Goal: Information Seeking & Learning: Learn about a topic

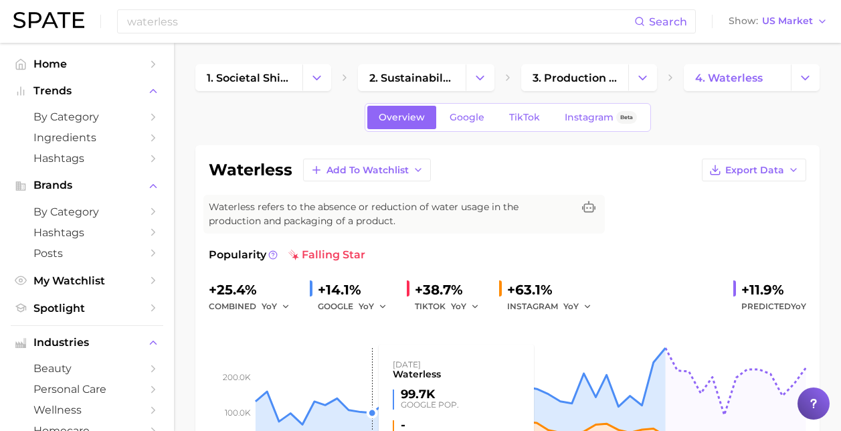
scroll to position [91, 0]
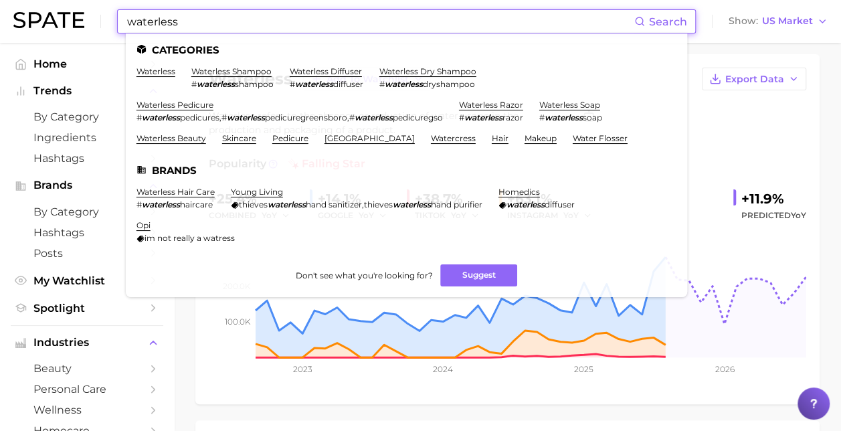
drag, startPoint x: 187, startPoint y: 21, endPoint x: 118, endPoint y: 22, distance: 68.9
click at [118, 22] on div "waterless Search Categories waterless waterless shampoo # waterless shampoo wat…" at bounding box center [406, 21] width 579 height 24
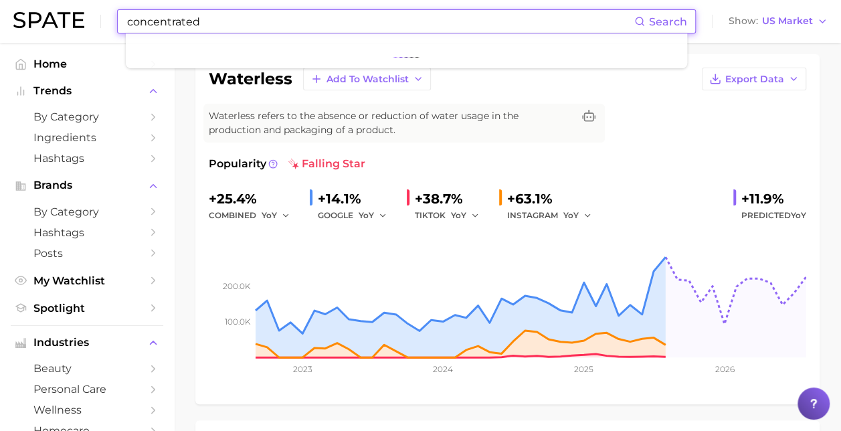
type input "concentrated"
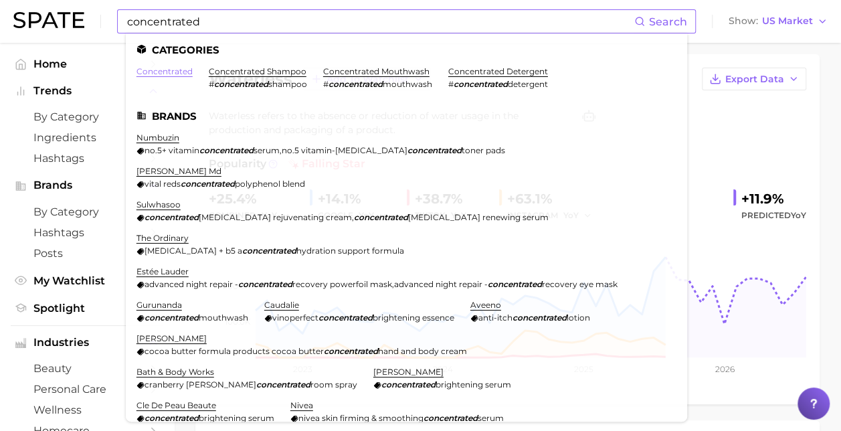
click at [165, 72] on link "concentrated" at bounding box center [164, 71] width 56 height 10
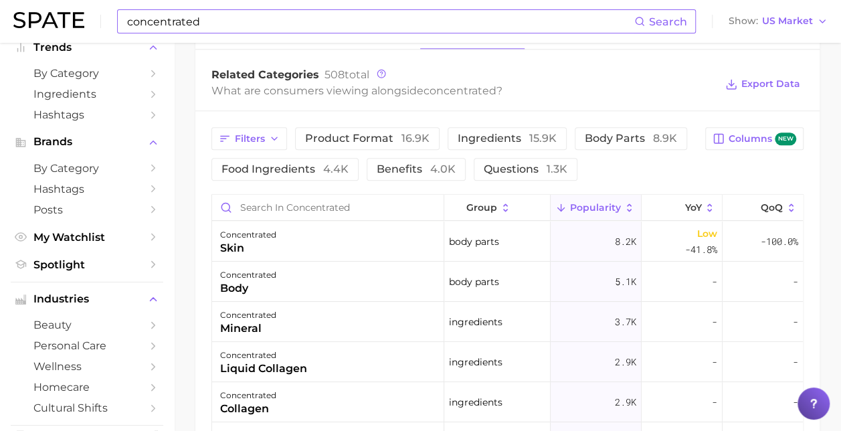
scroll to position [647, 0]
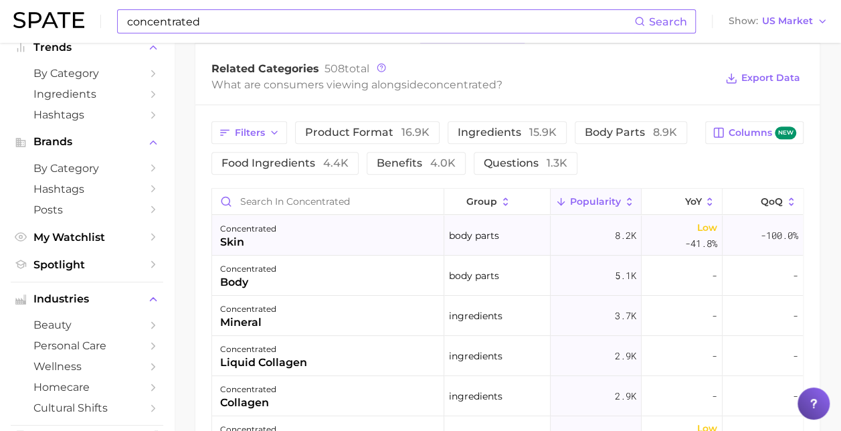
click at [310, 239] on div "concentrated skin" at bounding box center [328, 235] width 232 height 40
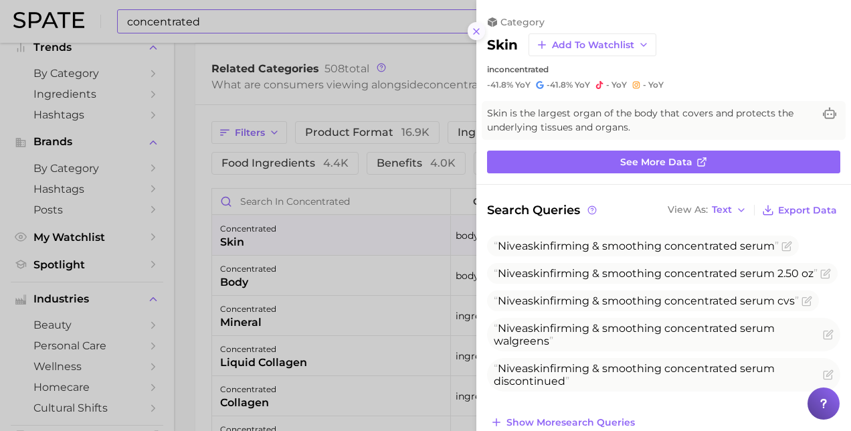
click at [473, 32] on icon at bounding box center [476, 31] width 11 height 11
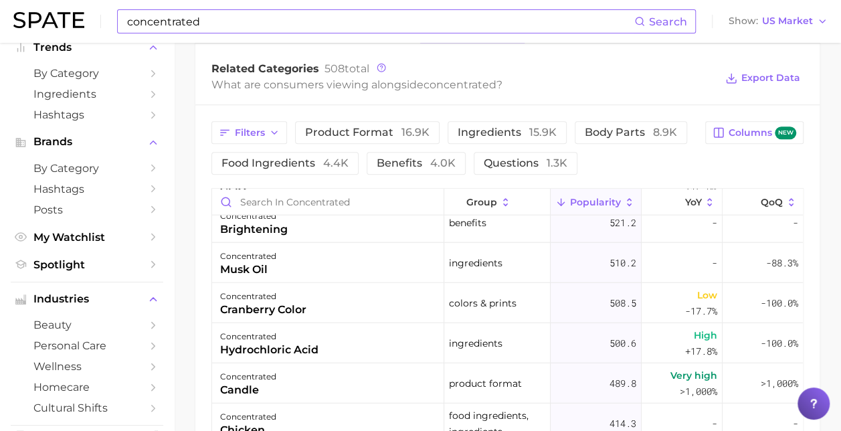
scroll to position [1700, 0]
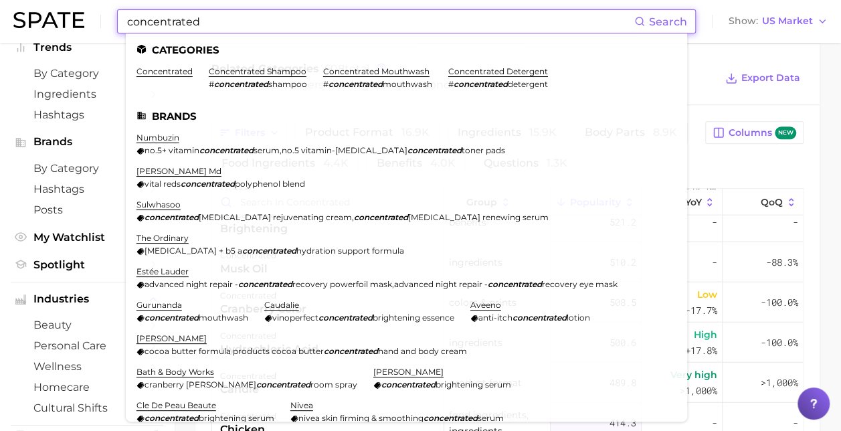
drag, startPoint x: 221, startPoint y: 24, endPoint x: 94, endPoint y: 37, distance: 127.7
click at [94, 37] on div "concentrated Search Categories concentrated concentrated shampoo # concentrated…" at bounding box center [420, 21] width 814 height 43
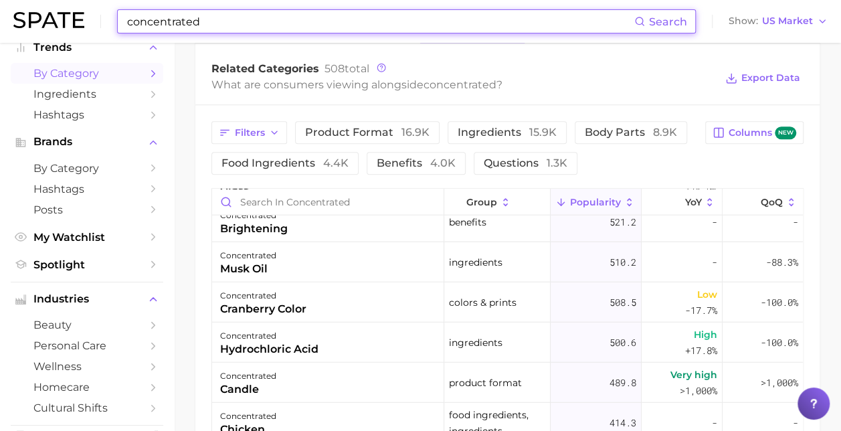
click at [144, 71] on div "concentrated Search Show US Market Home Trends by Category Ingredients Hashtags…" at bounding box center [420, 48] width 841 height 1306
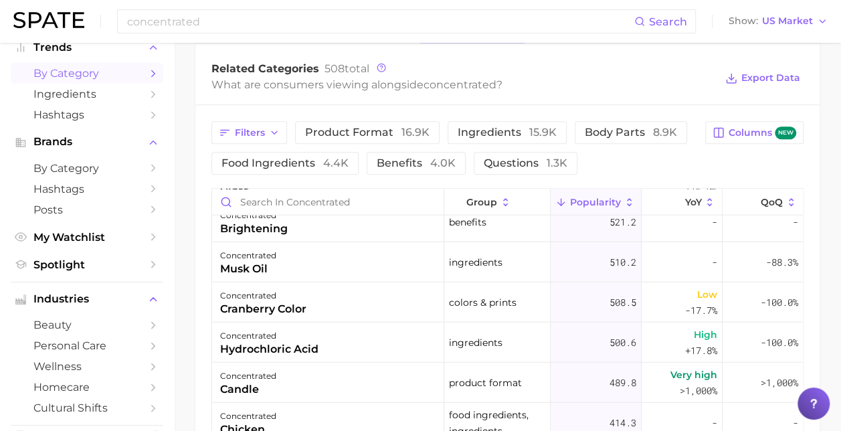
click at [147, 71] on icon "Sidebar" at bounding box center [153, 74] width 12 height 12
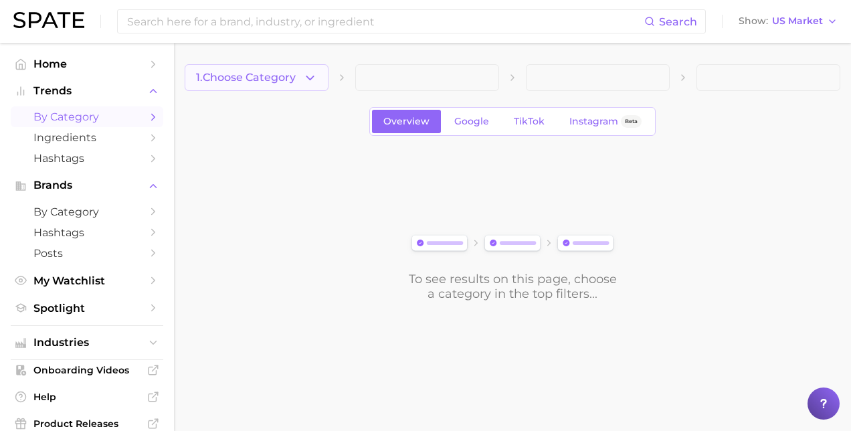
click at [315, 75] on icon "button" at bounding box center [310, 78] width 14 height 14
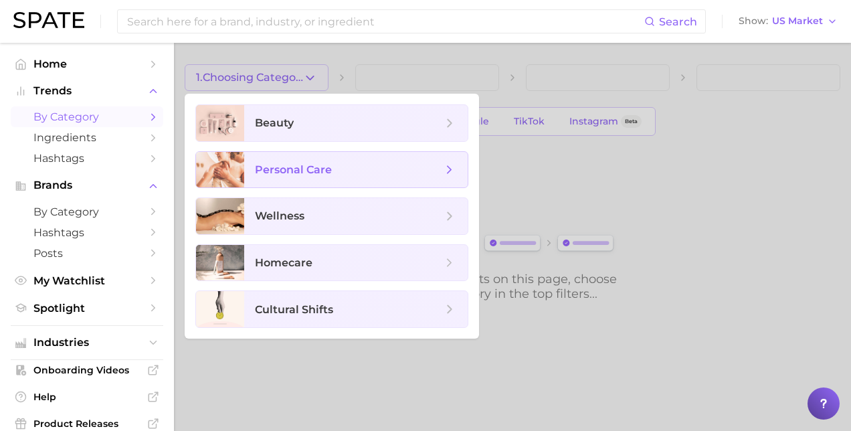
click at [292, 175] on span "personal care" at bounding box center [293, 169] width 77 height 13
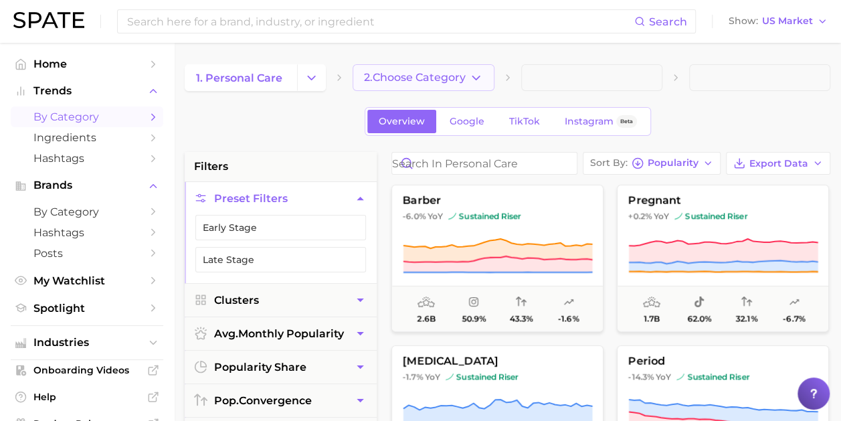
click at [480, 79] on icon "button" at bounding box center [476, 78] width 14 height 14
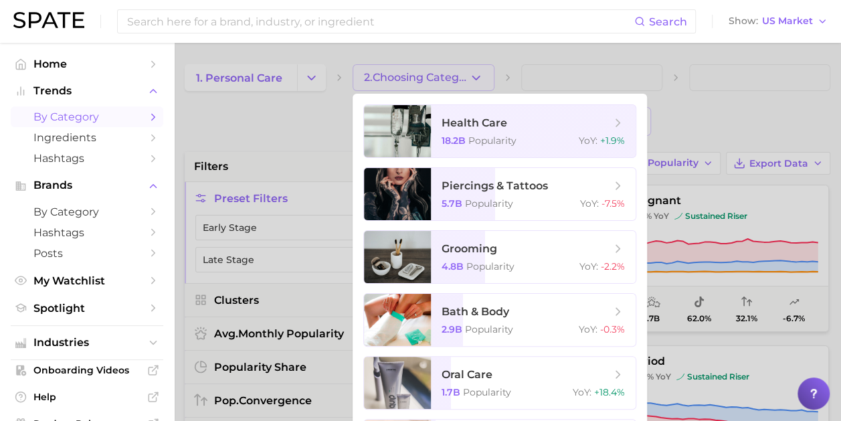
click at [289, 76] on div at bounding box center [420, 210] width 841 height 421
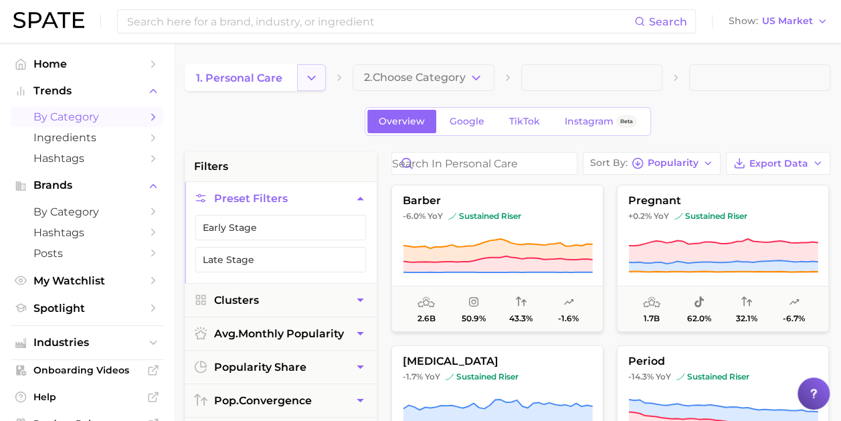
click at [304, 76] on icon "Change Category" at bounding box center [311, 78] width 14 height 14
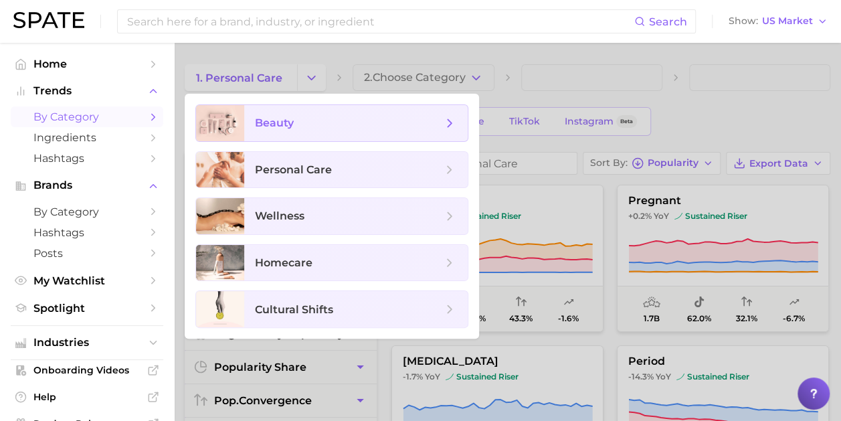
click at [293, 118] on span "beauty" at bounding box center [274, 122] width 39 height 13
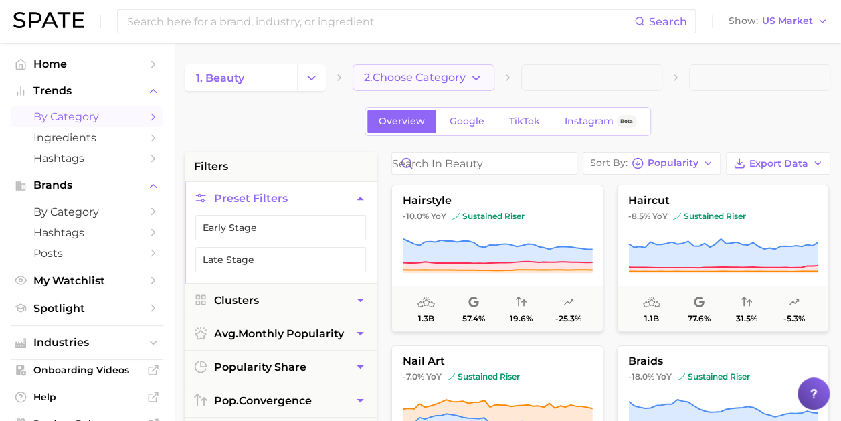
click at [477, 76] on icon "button" at bounding box center [476, 78] width 14 height 14
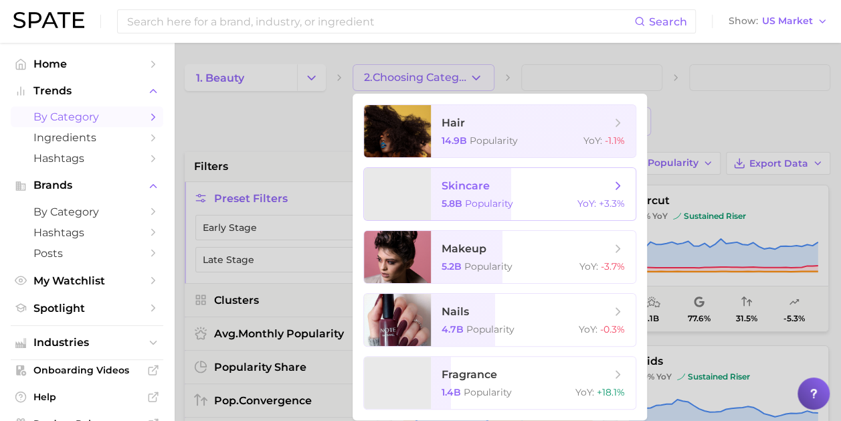
click at [470, 198] on span "skincare 5.8b Popularity YoY : +3.3%" at bounding box center [533, 194] width 205 height 52
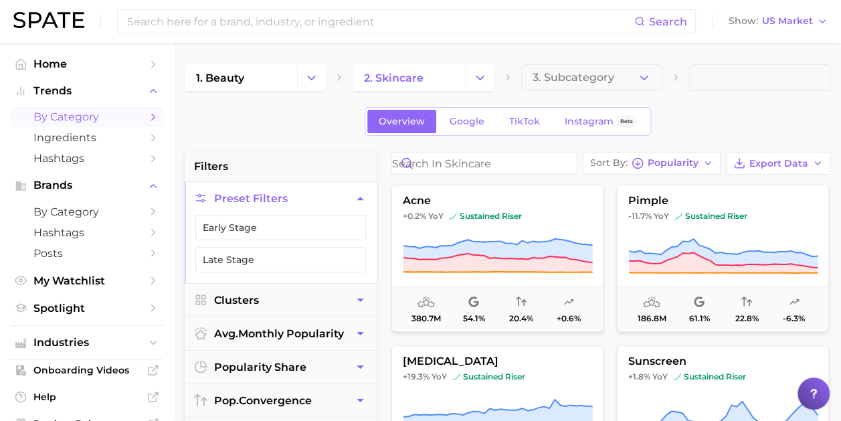
click at [698, 78] on span at bounding box center [759, 77] width 141 height 27
click at [746, 78] on span at bounding box center [759, 77] width 141 height 27
click at [645, 74] on icon "button" at bounding box center [644, 78] width 14 height 14
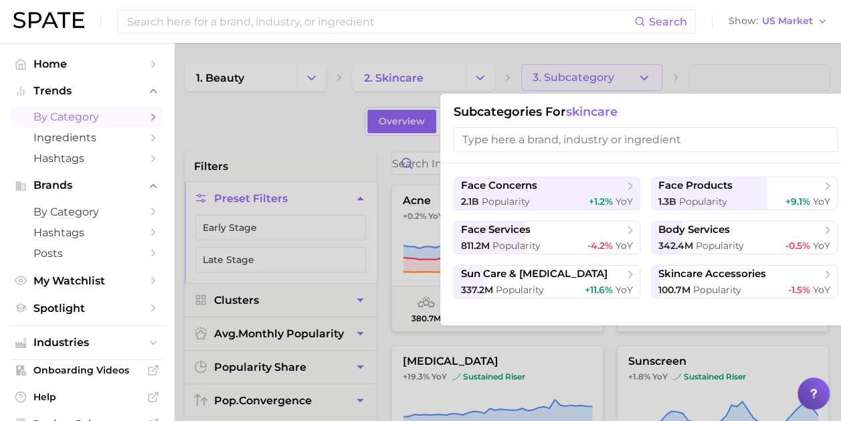
click at [538, 142] on input "search" at bounding box center [645, 139] width 384 height 25
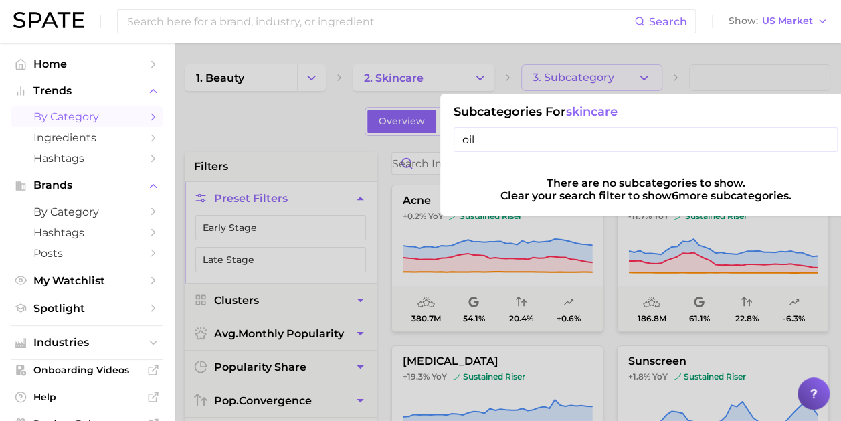
type input "oils"
click at [74, 163] on span "Hashtags" at bounding box center [86, 158] width 107 height 13
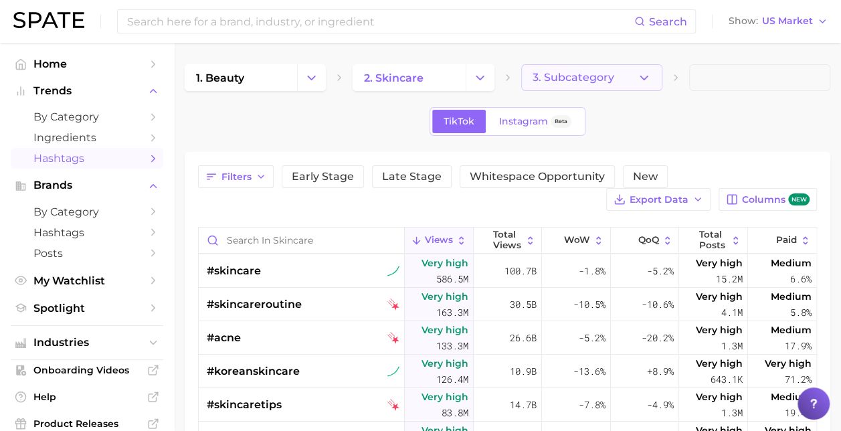
click at [642, 75] on icon "button" at bounding box center [644, 78] width 14 height 14
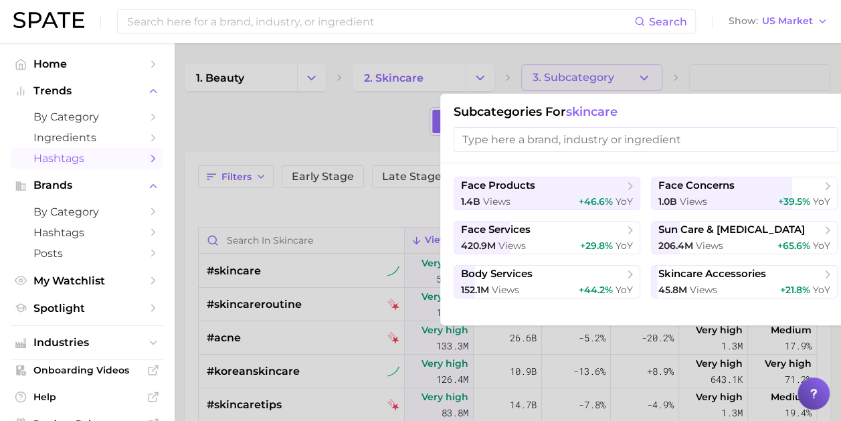
click at [552, 140] on input "search" at bounding box center [645, 139] width 384 height 25
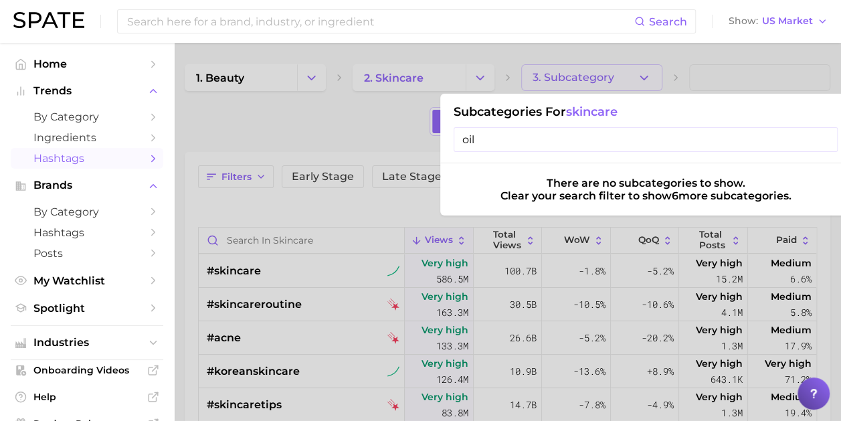
type input "oils"
click at [552, 140] on input "oils" at bounding box center [645, 139] width 384 height 25
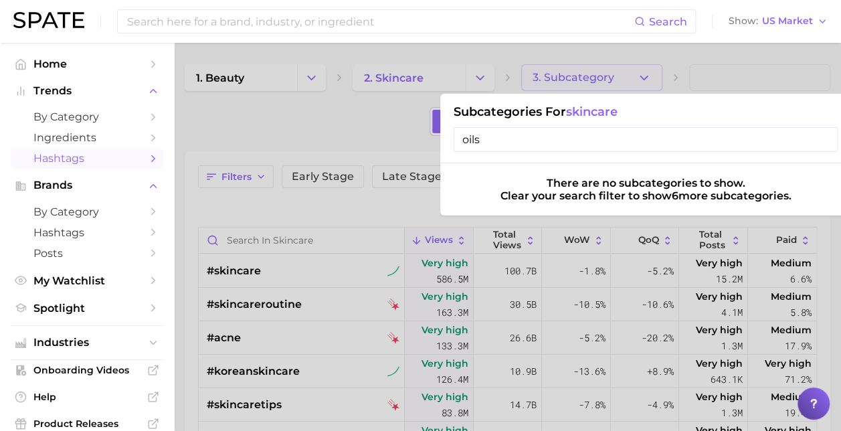
click at [82, 161] on span "Hashtags" at bounding box center [86, 158] width 107 height 13
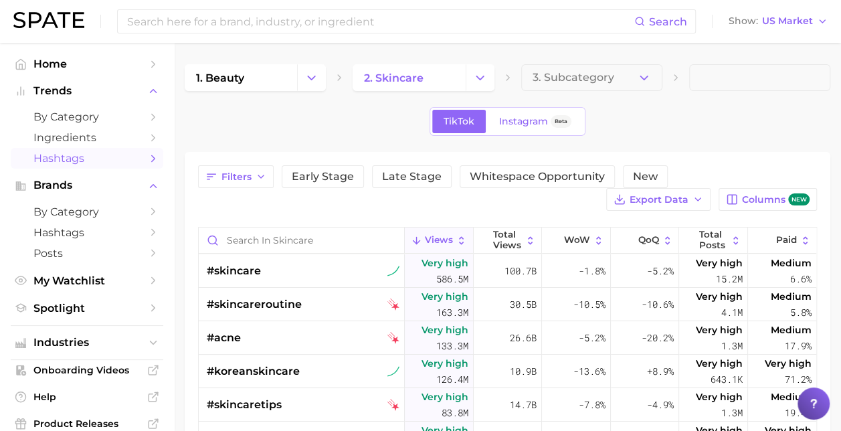
click at [82, 161] on span "Hashtags" at bounding box center [86, 158] width 107 height 13
click at [262, 237] on input "Search in skincare" at bounding box center [301, 239] width 205 height 25
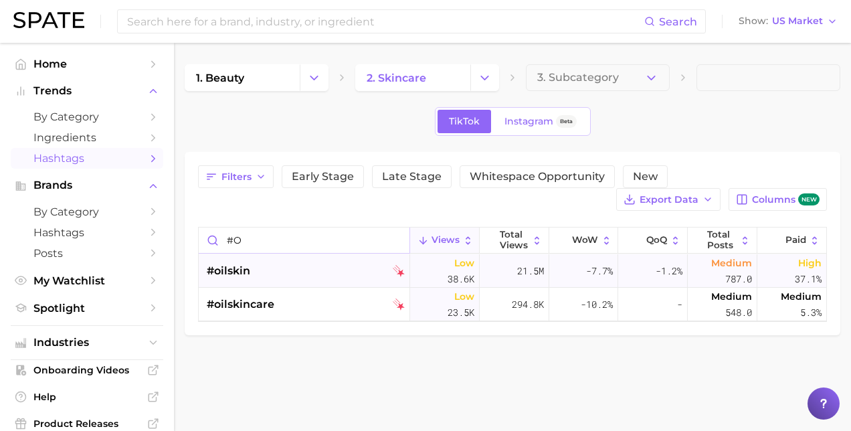
type input "#"
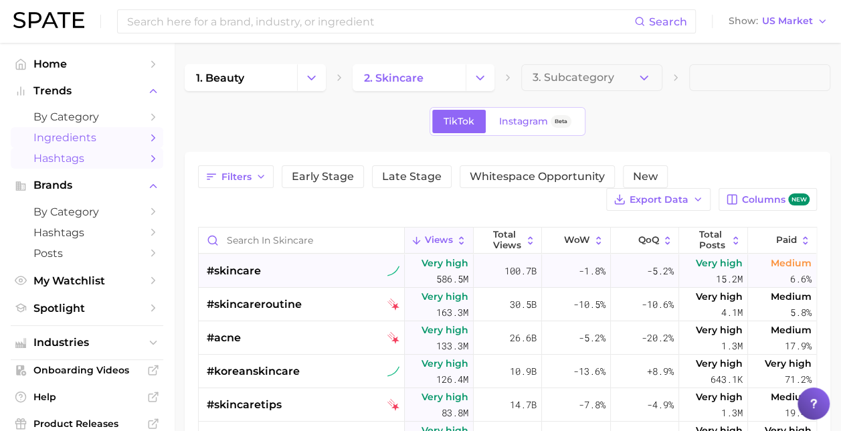
click at [87, 142] on span "Ingredients" at bounding box center [86, 137] width 107 height 13
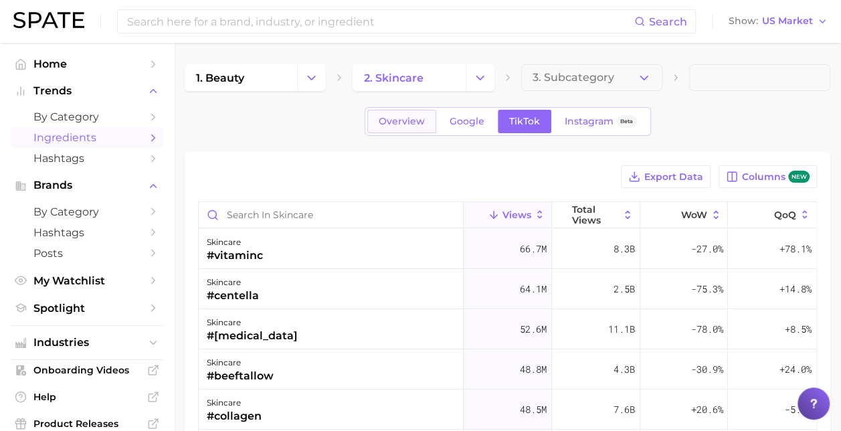
click at [403, 126] on span "Overview" at bounding box center [402, 121] width 46 height 11
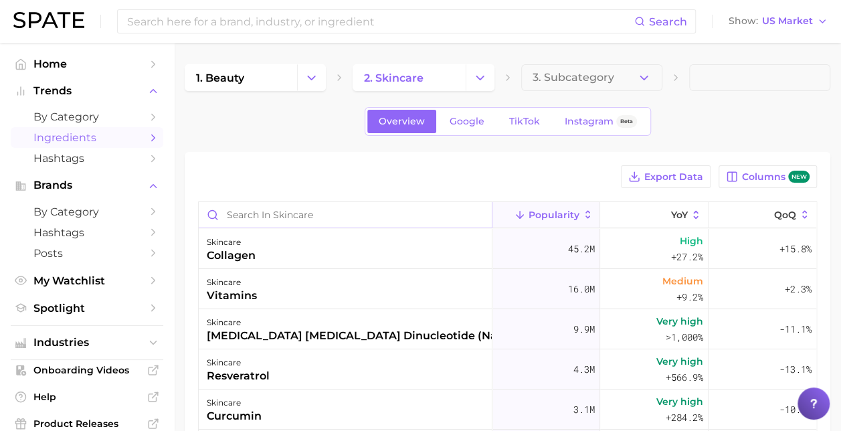
click at [243, 213] on input "Search in skincare" at bounding box center [345, 214] width 293 height 25
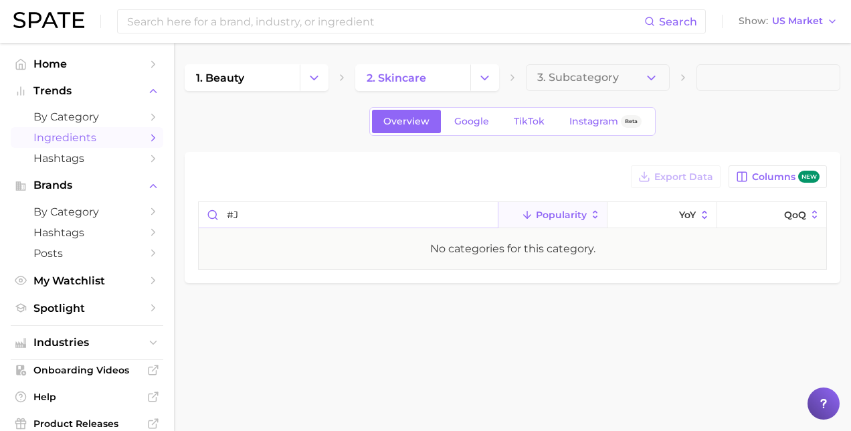
type input "#"
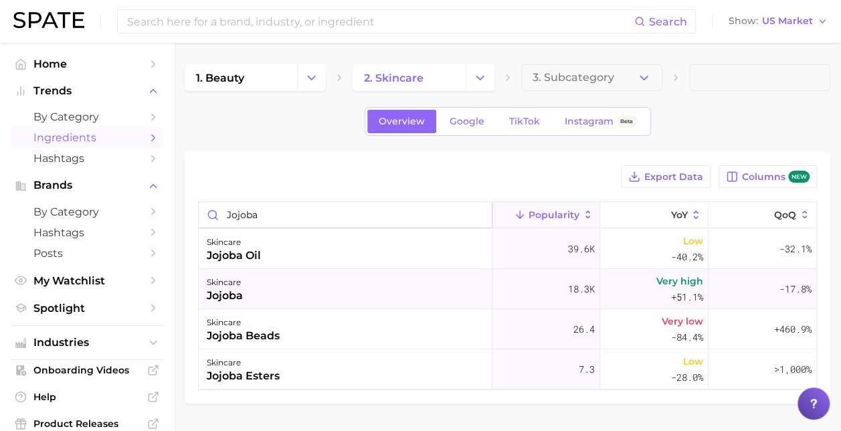
type input "jojoba"
click at [225, 300] on div "jojoba" at bounding box center [225, 296] width 36 height 16
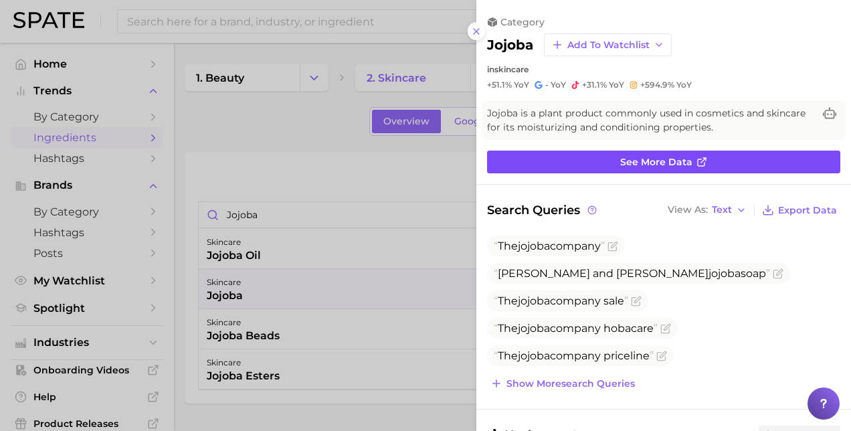
click at [596, 150] on link "See more data" at bounding box center [663, 161] width 353 height 23
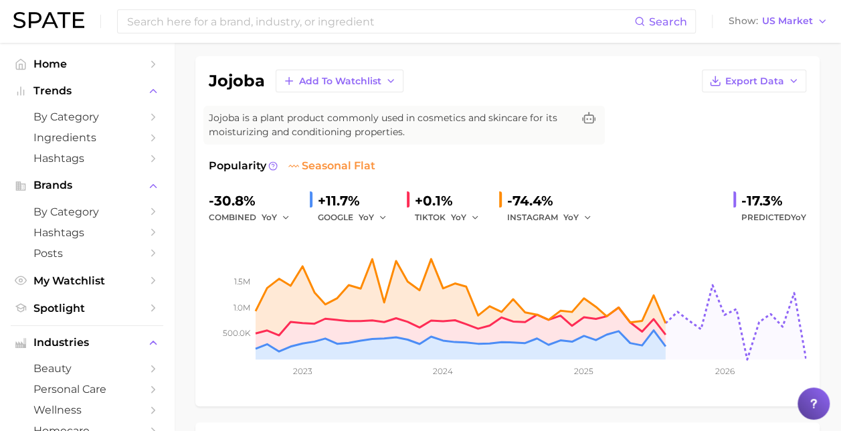
scroll to position [100, 0]
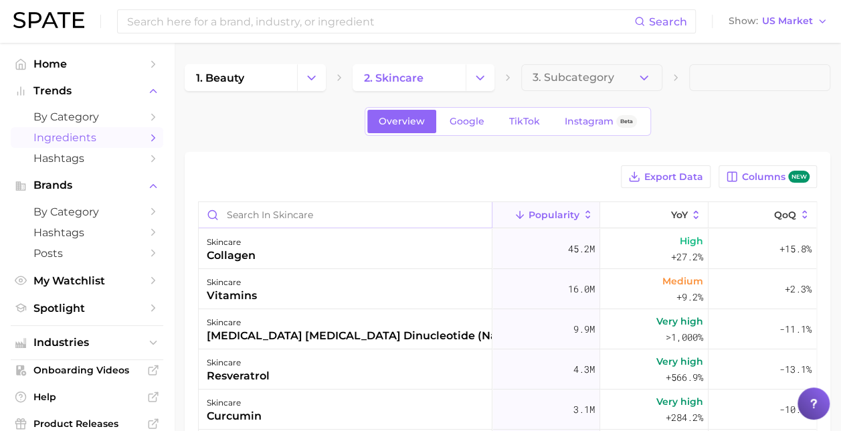
click at [290, 217] on input "Search in skincare" at bounding box center [345, 214] width 293 height 25
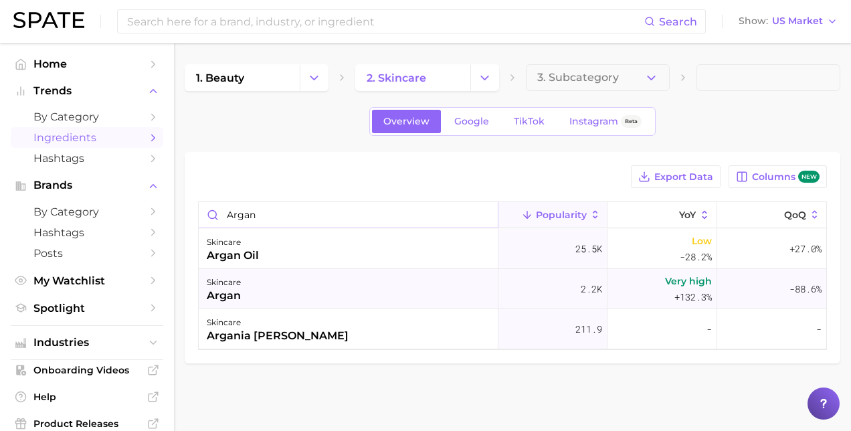
type input "argan"
click at [239, 298] on div "argan" at bounding box center [224, 296] width 34 height 16
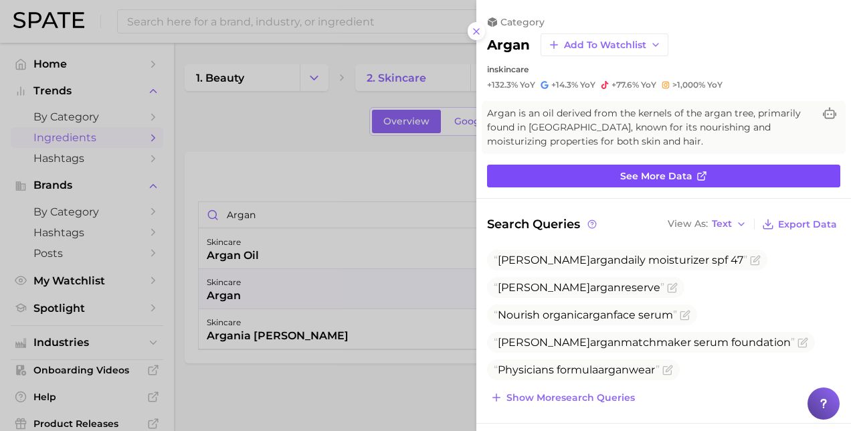
click at [677, 173] on span "See more data" at bounding box center [656, 176] width 72 height 11
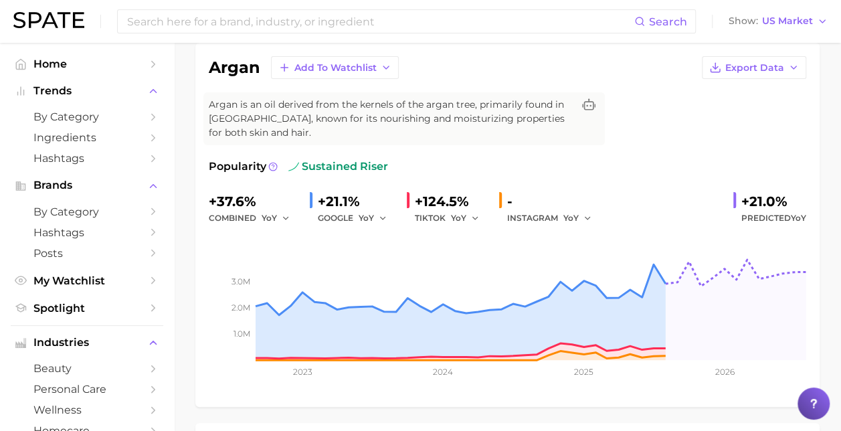
scroll to position [99, 0]
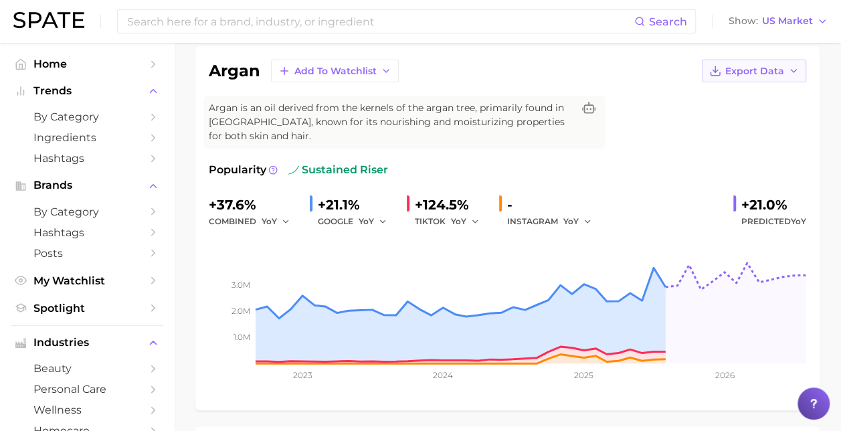
click at [765, 66] on span "Export Data" at bounding box center [754, 71] width 59 height 11
click at [742, 115] on span "Time Series Image" at bounding box center [727, 119] width 90 height 11
click at [794, 147] on div "argan Add to Watchlist Export Data Argan is an oil derived from the kernels of …" at bounding box center [507, 228] width 597 height 337
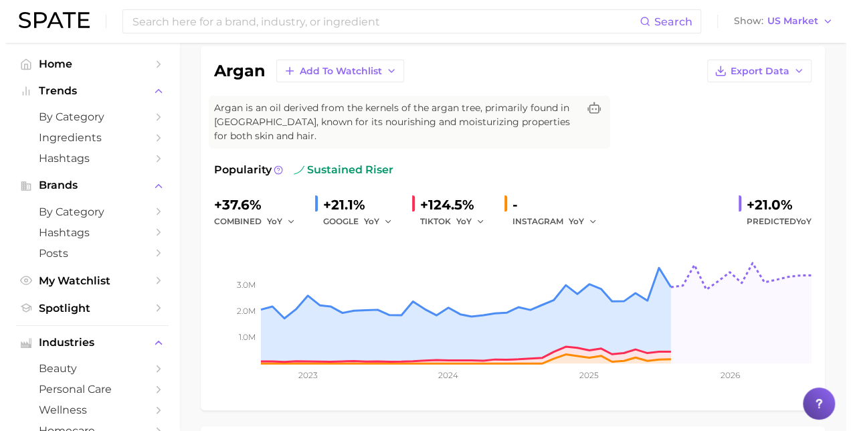
scroll to position [0, 0]
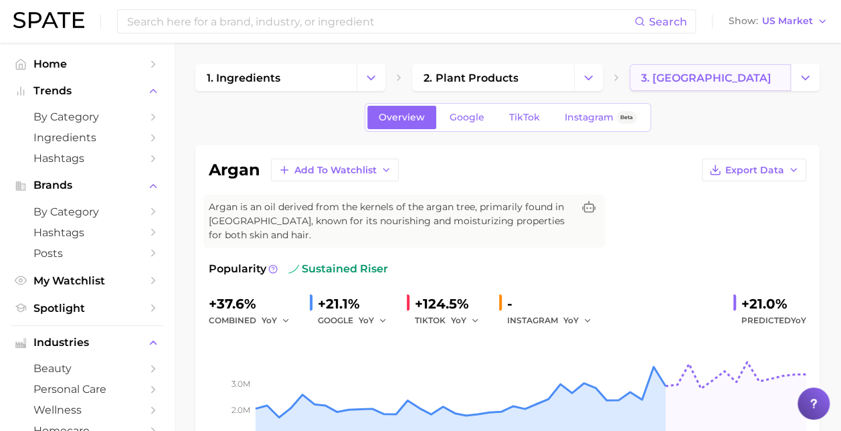
click at [688, 78] on link "3. [GEOGRAPHIC_DATA]" at bounding box center [709, 77] width 161 height 27
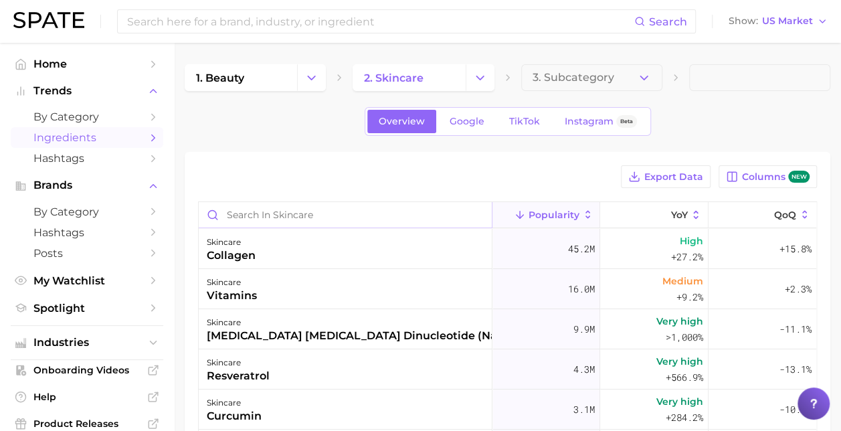
click at [297, 219] on input "Search in skincare" at bounding box center [345, 214] width 293 height 25
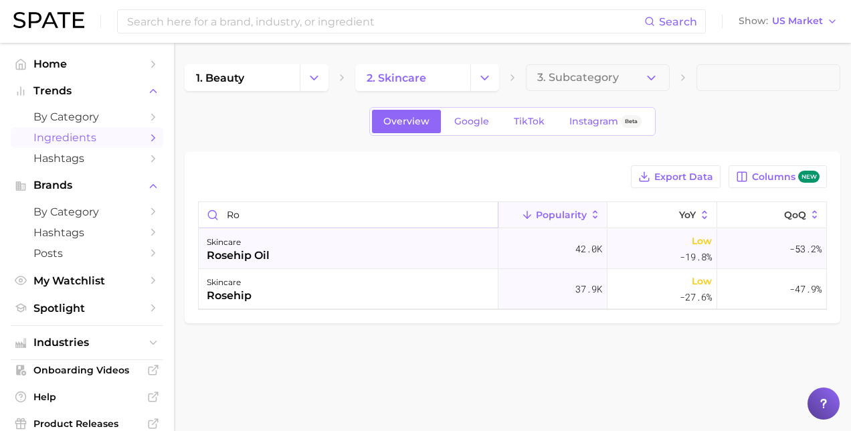
type input "r"
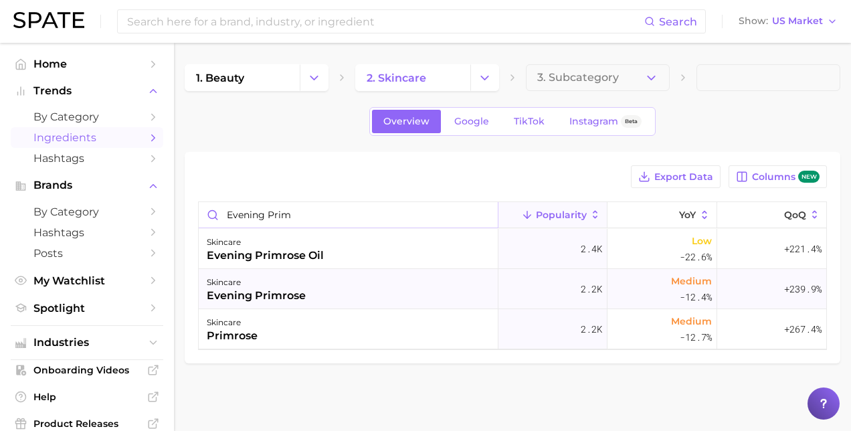
type input "evening prim"
click at [293, 291] on div "evening primrose" at bounding box center [256, 296] width 99 height 16
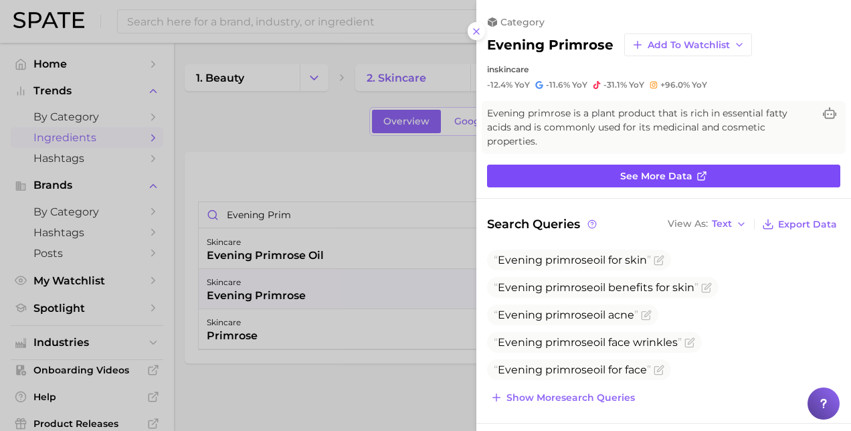
click at [633, 177] on span "See more data" at bounding box center [656, 176] width 72 height 11
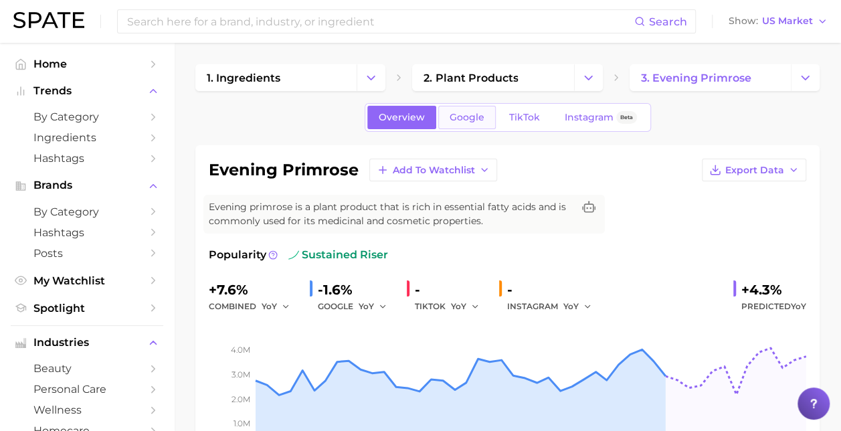
click at [464, 119] on span "Google" at bounding box center [466, 117] width 35 height 11
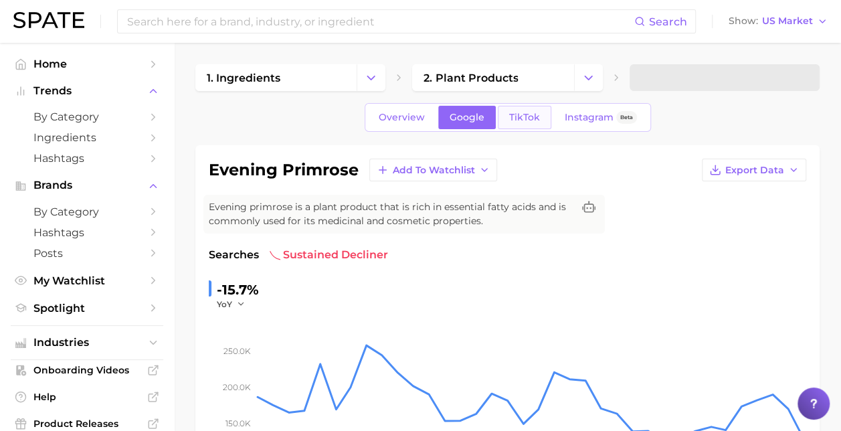
click at [511, 118] on span "TikTok" at bounding box center [524, 117] width 31 height 11
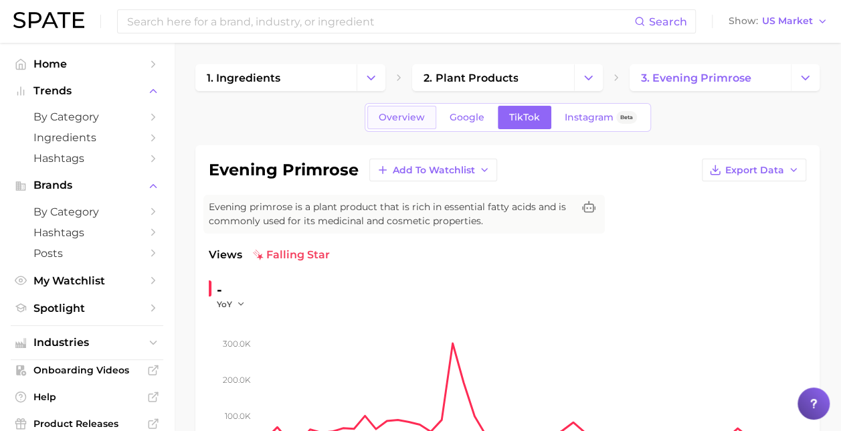
click at [388, 123] on link "Overview" at bounding box center [401, 117] width 69 height 23
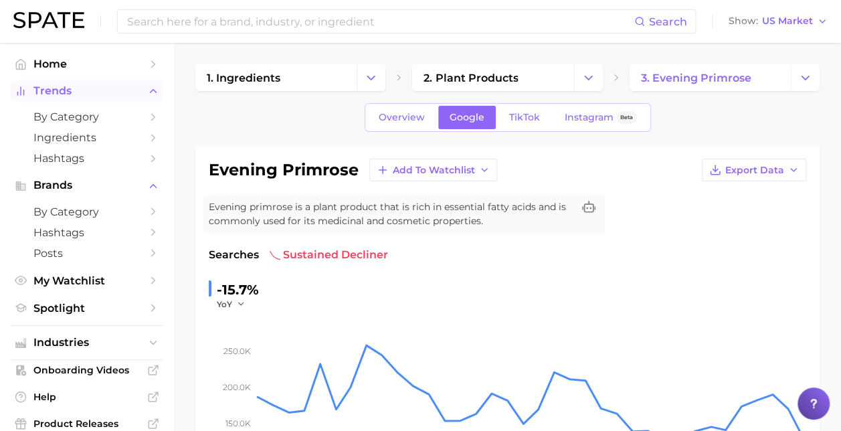
click at [64, 88] on span "Trends" at bounding box center [86, 91] width 107 height 12
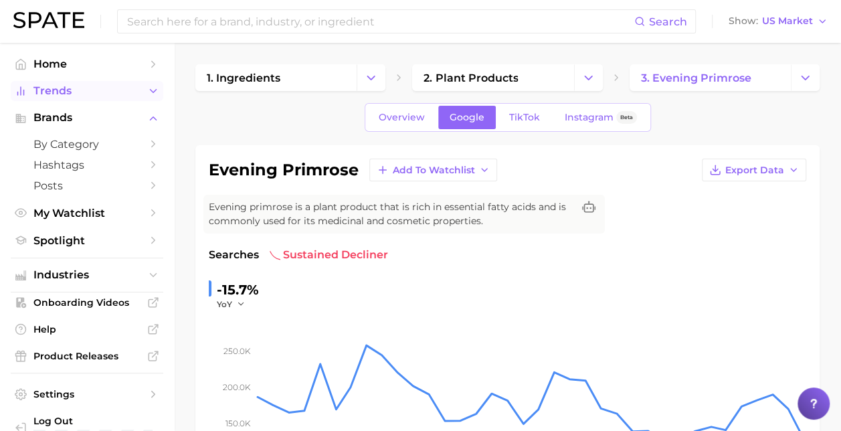
click at [147, 91] on icon "Sidebar" at bounding box center [153, 91] width 12 height 12
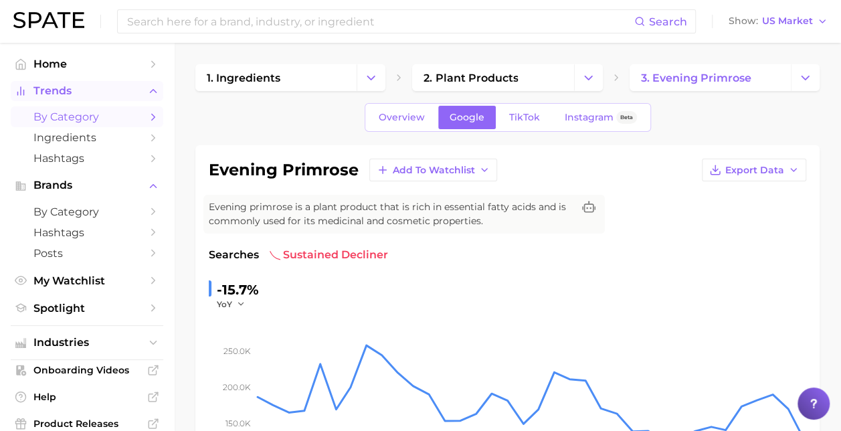
click at [119, 115] on span "by Category" at bounding box center [86, 116] width 107 height 13
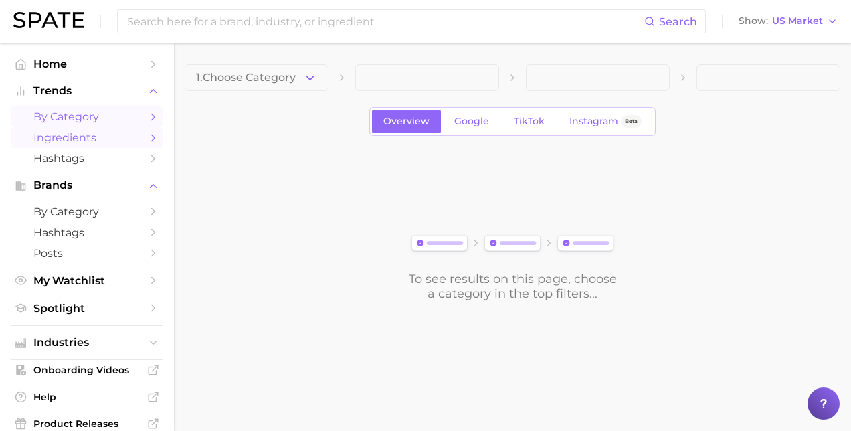
click at [94, 138] on span "Ingredients" at bounding box center [86, 137] width 107 height 13
click at [82, 155] on span "Hashtags" at bounding box center [86, 158] width 107 height 13
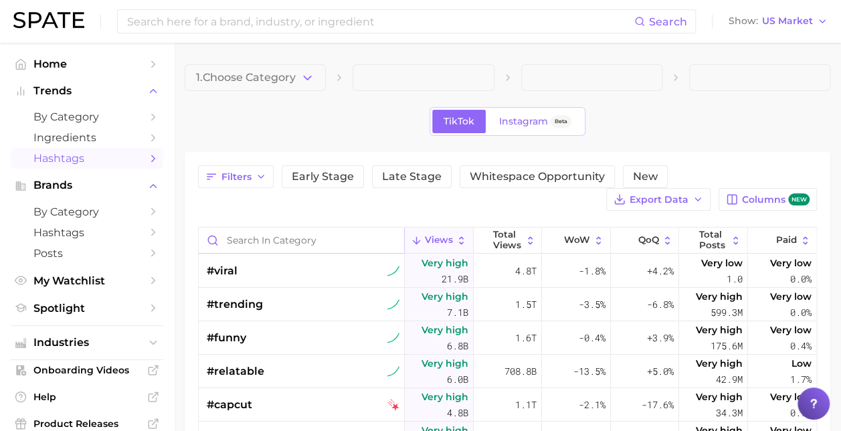
click at [242, 241] on input "Search in category" at bounding box center [301, 239] width 205 height 25
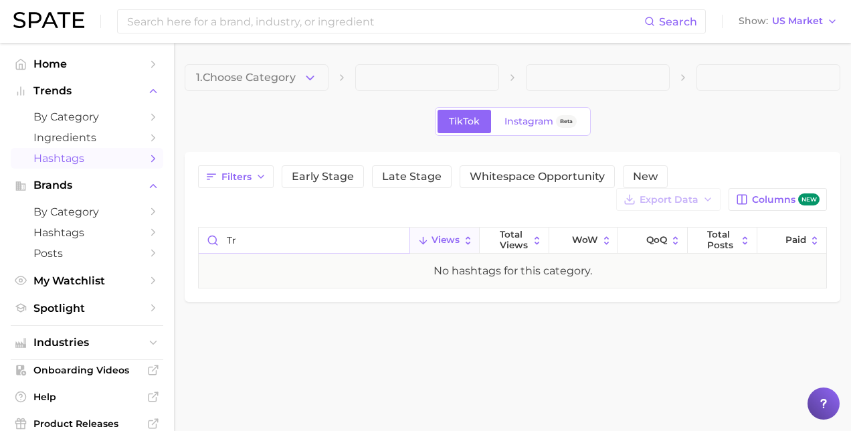
type input "t"
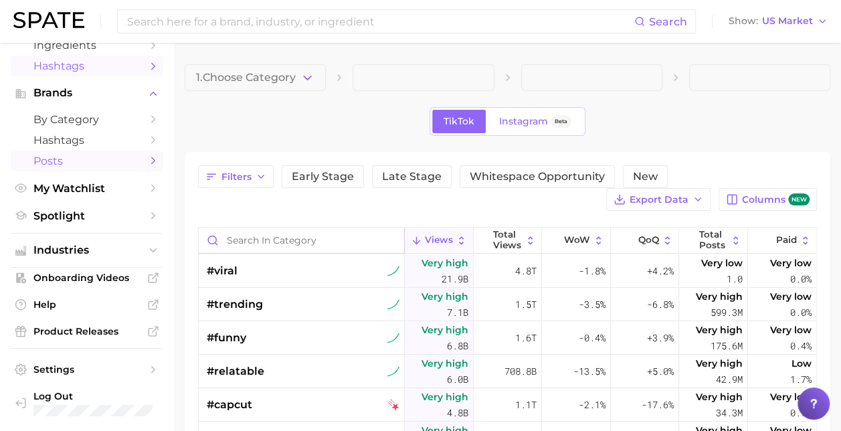
scroll to position [92, 0]
click at [147, 221] on icon "Sidebar" at bounding box center [153, 215] width 12 height 12
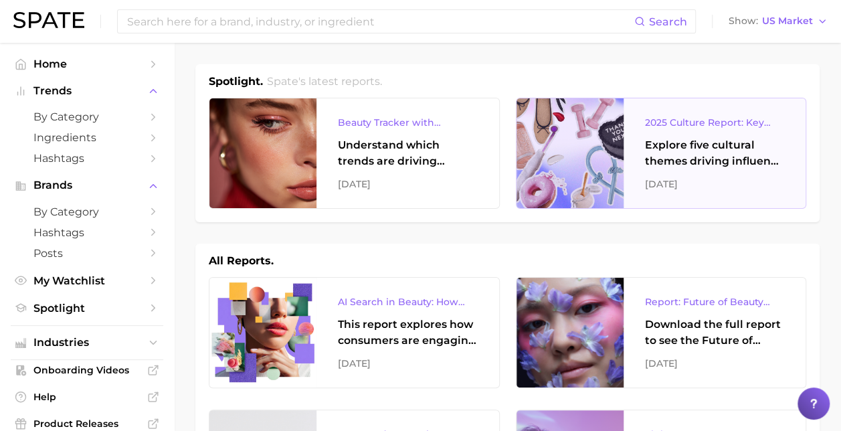
click at [685, 118] on div "2025 Culture Report: Key Themes That Are Shaping Consumer Demand" at bounding box center [715, 122] width 140 height 16
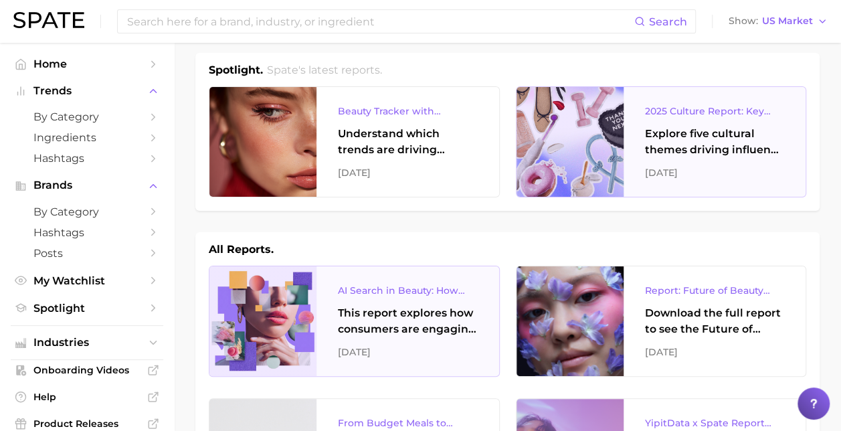
scroll to position [17, 0]
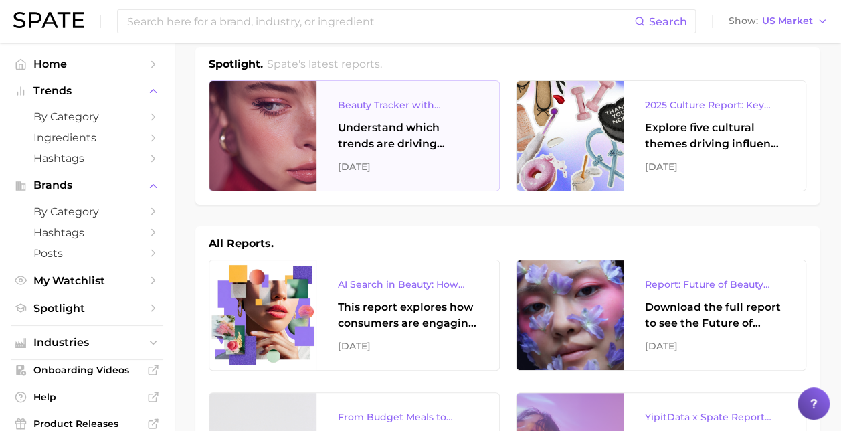
click at [407, 132] on div "Understand which trends are driving engagement across platforms in the skin, ha…" at bounding box center [408, 136] width 140 height 32
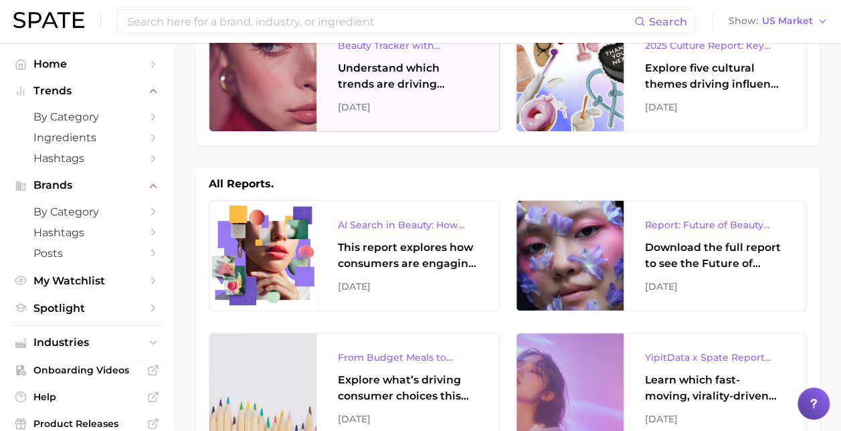
scroll to position [80, 0]
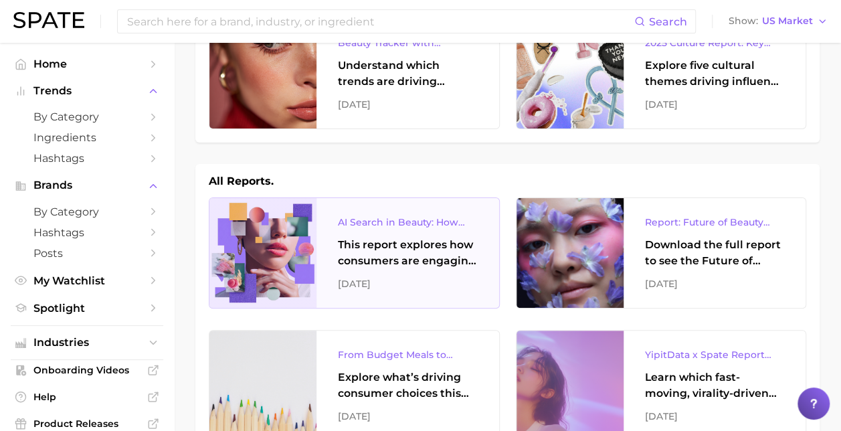
click at [419, 254] on div "This report explores how consumers are engaging with AI-powered search tools — …" at bounding box center [408, 253] width 140 height 32
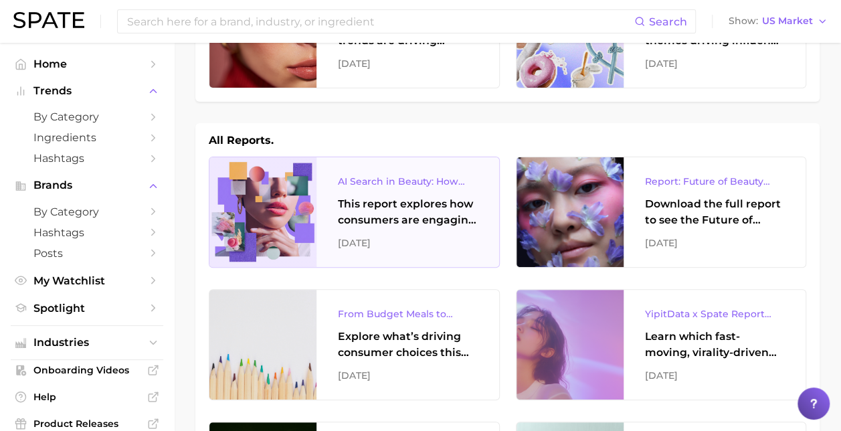
scroll to position [122, 0]
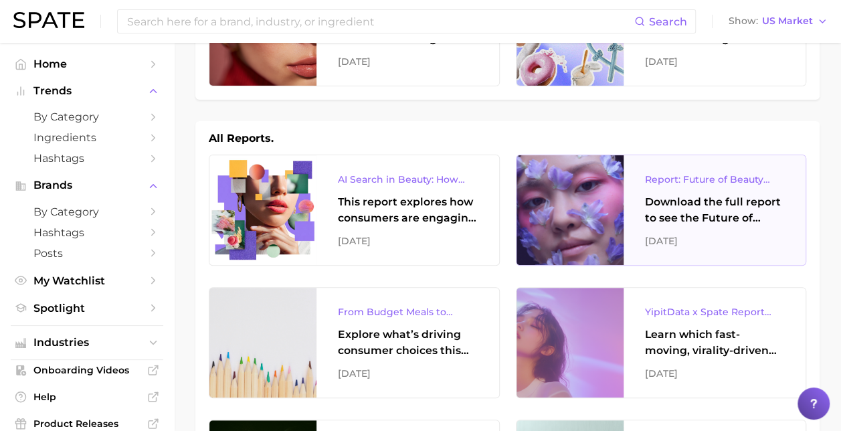
click at [728, 175] on div "Report: Future of Beauty Webinar" at bounding box center [715, 179] width 140 height 16
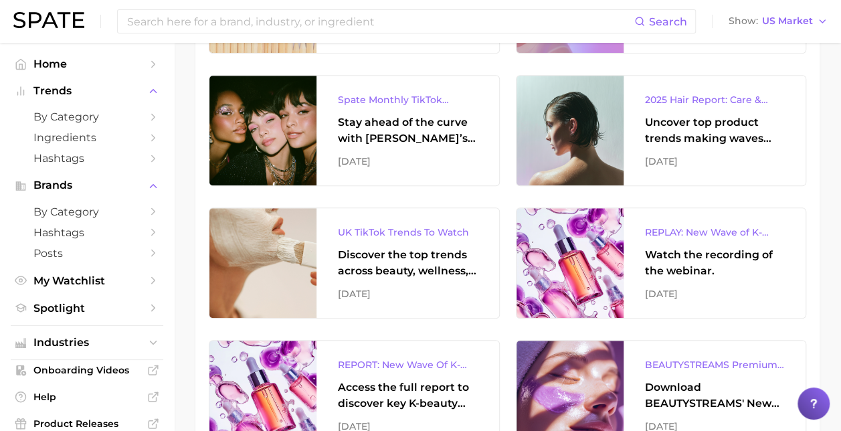
scroll to position [468, 0]
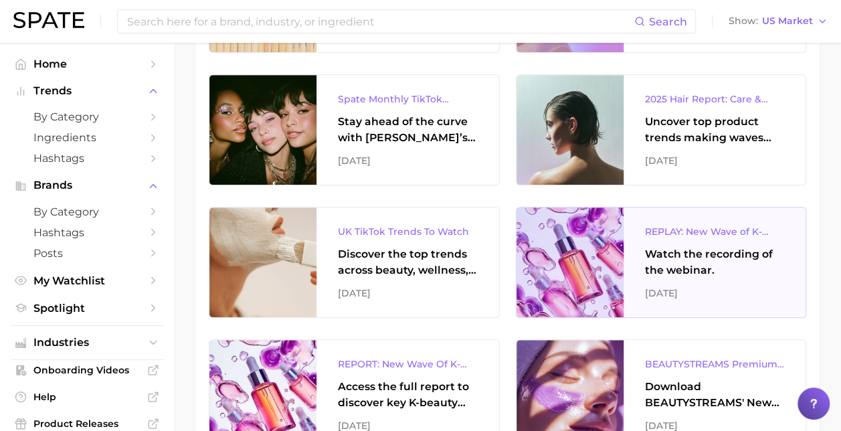
click at [713, 266] on div "Watch the recording of the webinar." at bounding box center [715, 262] width 140 height 32
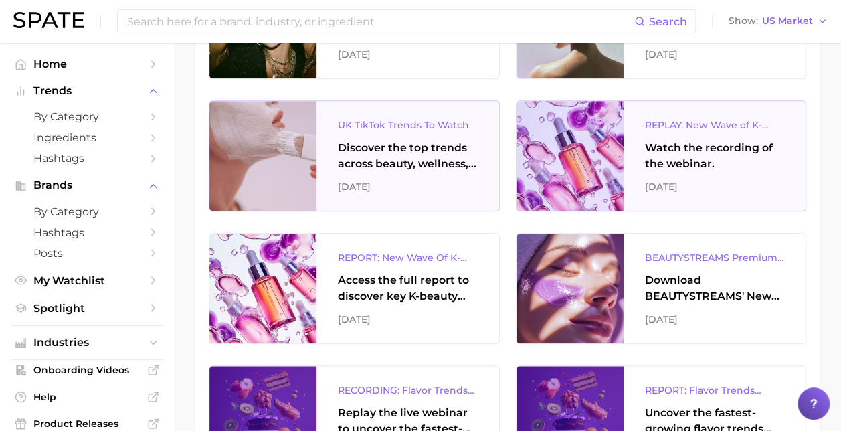
scroll to position [576, 0]
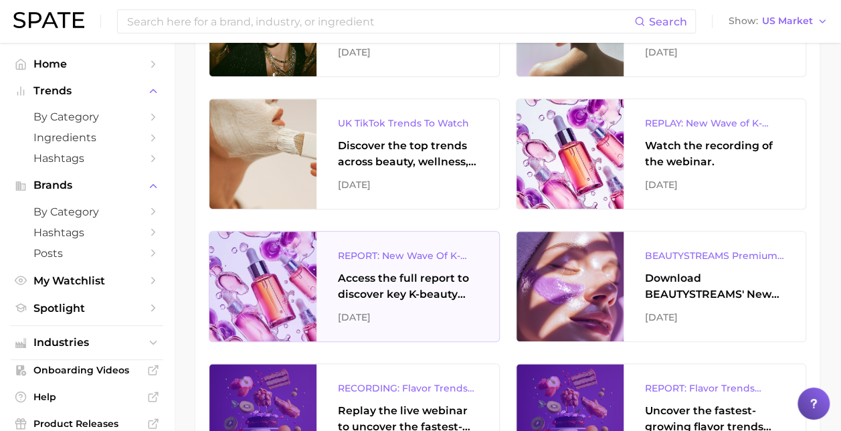
click at [435, 273] on div "Access the full report to discover key K-beauty trends influencing [DATE] beaut…" at bounding box center [408, 286] width 140 height 32
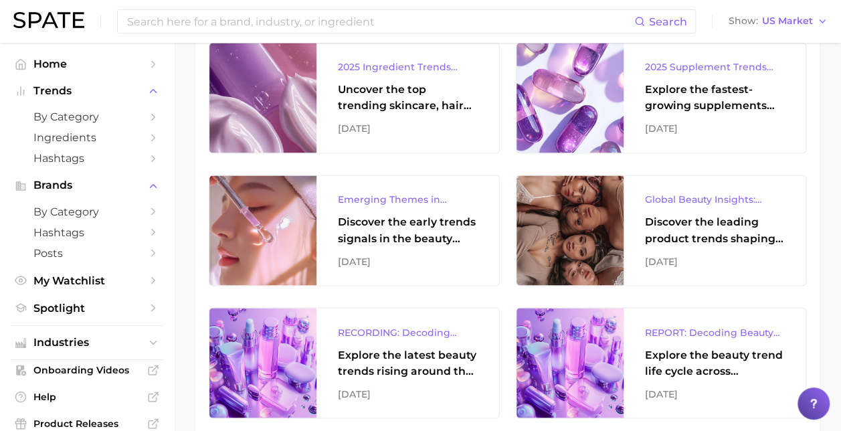
scroll to position [1030, 0]
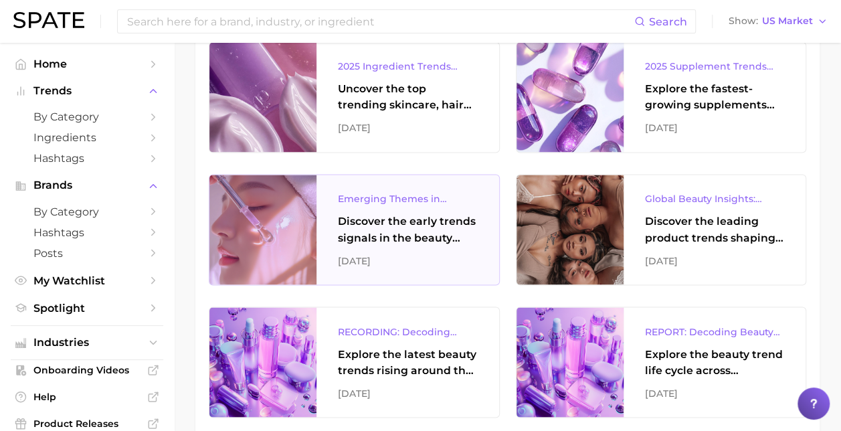
click at [415, 233] on div "Discover the early trends signals in the beauty industry." at bounding box center [408, 229] width 140 height 32
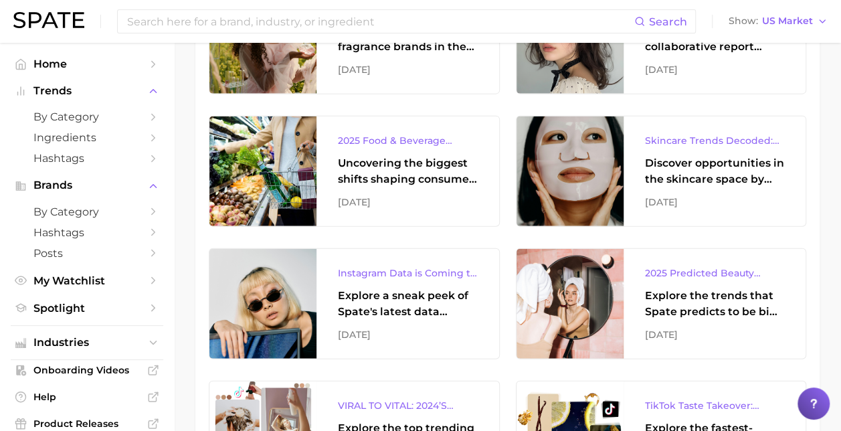
scroll to position [1488, 0]
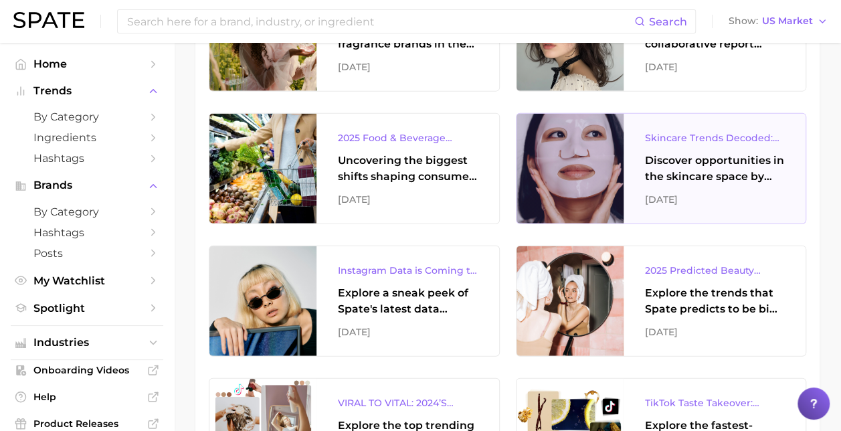
click at [708, 174] on div "Discover opportunities in the skincare space by evaluating the face product and…" at bounding box center [715, 169] width 140 height 32
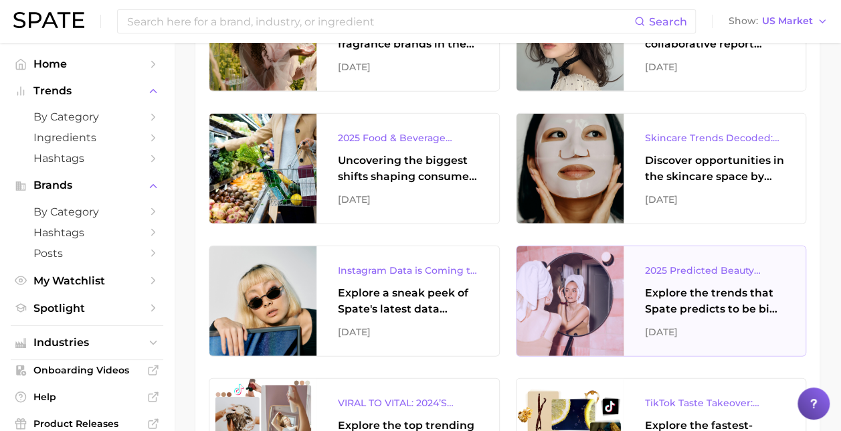
click at [674, 297] on div "Explore the trends that Spate predicts to be big in [DATE] across the skin, hai…" at bounding box center [715, 301] width 140 height 32
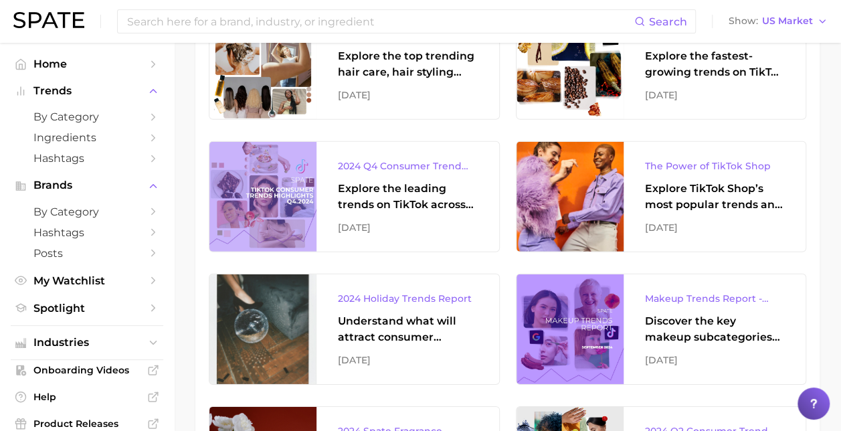
scroll to position [1866, 0]
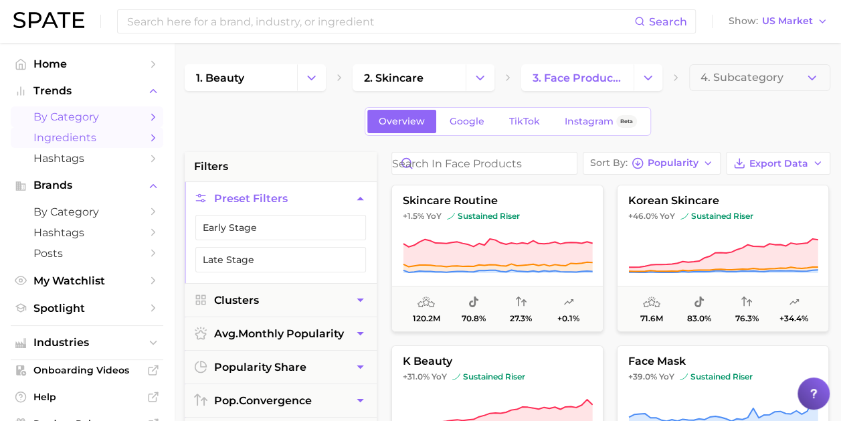
click at [72, 134] on span "Ingredients" at bounding box center [86, 137] width 107 height 13
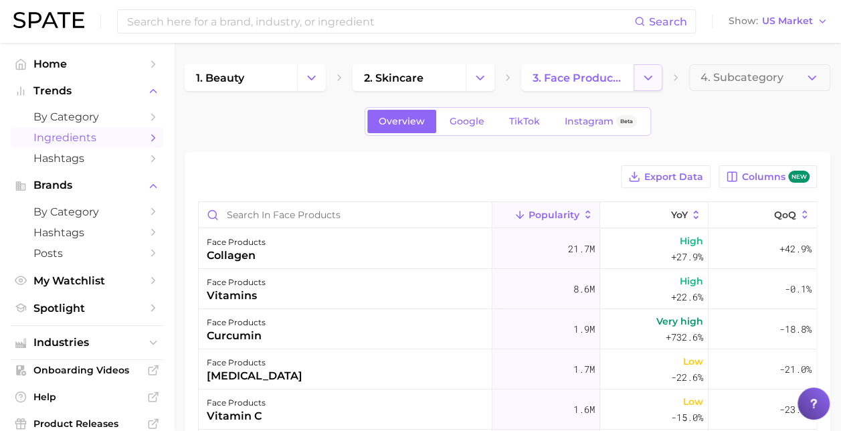
click at [643, 74] on icon "Change Category" at bounding box center [648, 78] width 14 height 14
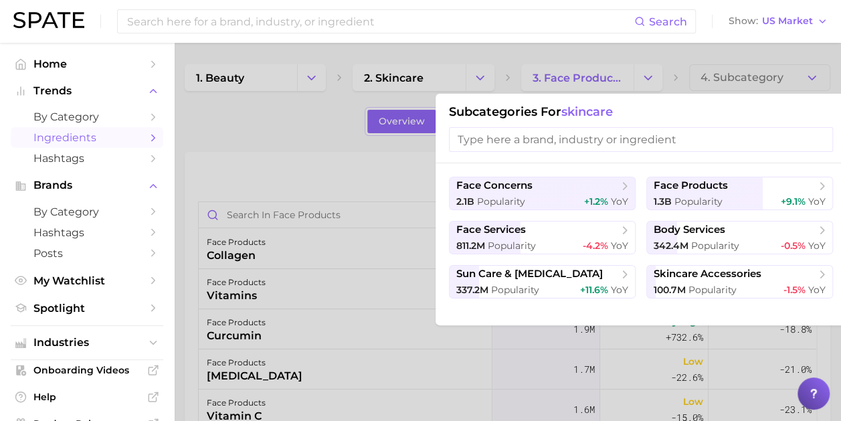
click at [276, 150] on div at bounding box center [420, 210] width 841 height 421
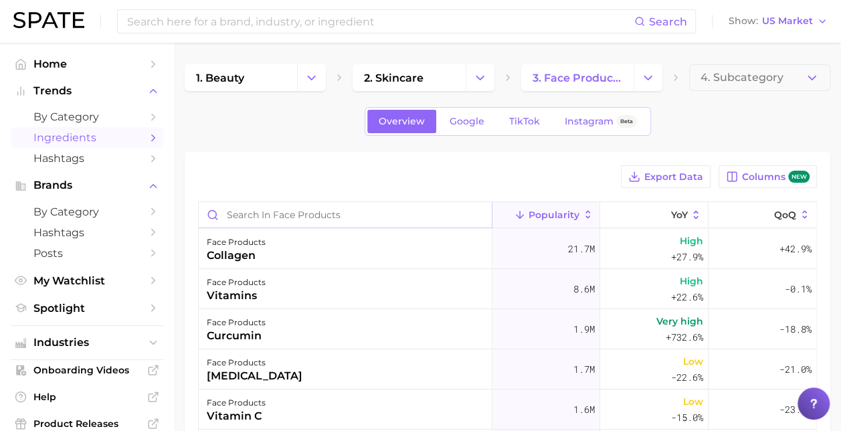
click at [305, 212] on input "Search in face products" at bounding box center [345, 214] width 293 height 25
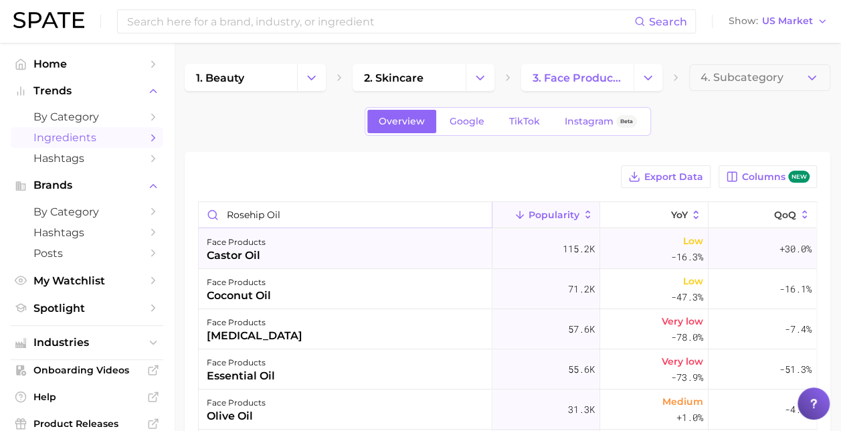
type input "rosehip oil"
click at [218, 249] on div "castor oil" at bounding box center [236, 255] width 59 height 16
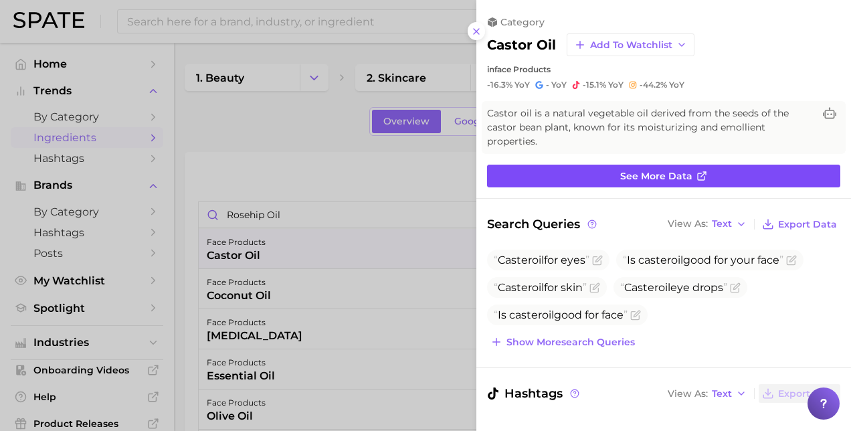
click at [653, 174] on span "See more data" at bounding box center [656, 176] width 72 height 11
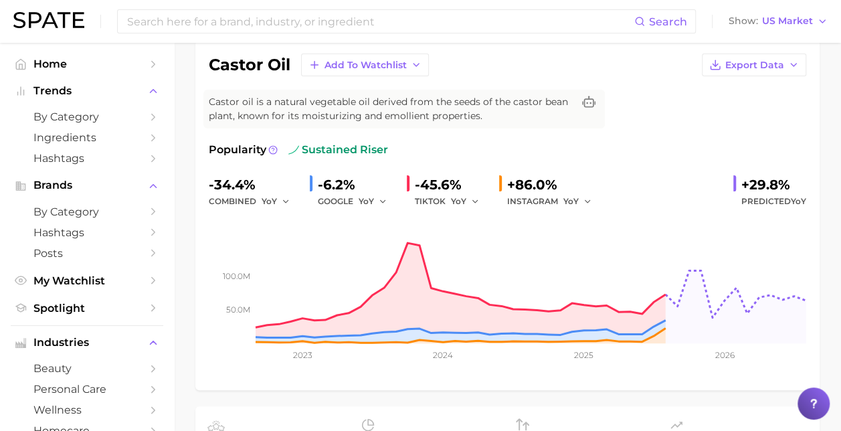
scroll to position [106, 0]
click at [756, 68] on span "Export Data" at bounding box center [754, 64] width 59 height 11
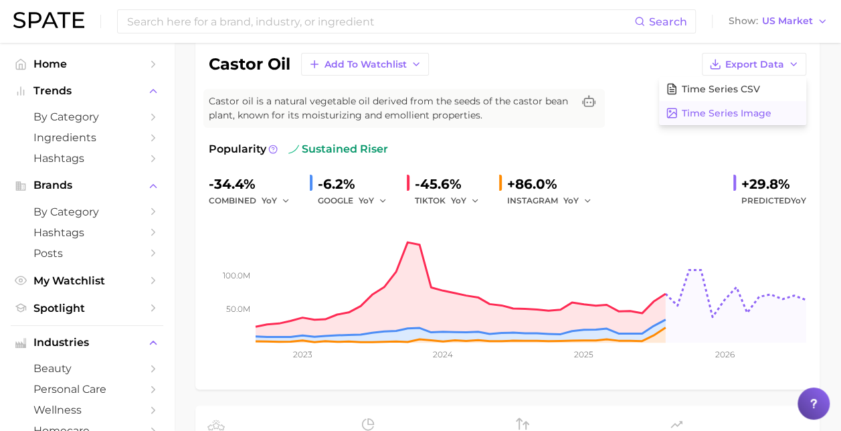
click at [729, 112] on span "Time Series Image" at bounding box center [727, 113] width 90 height 11
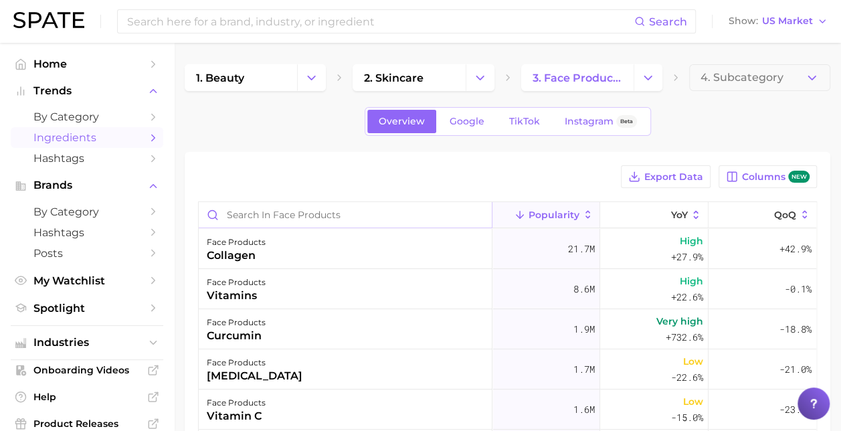
click at [276, 220] on input "Search in face products" at bounding box center [345, 214] width 293 height 25
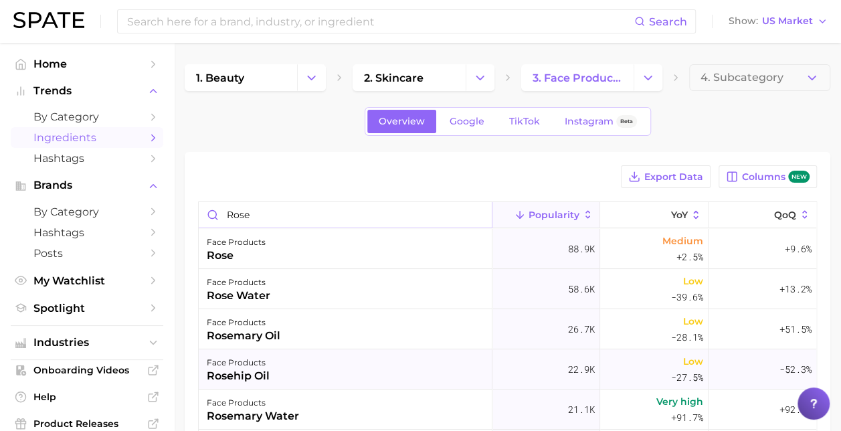
type input "rose"
click at [263, 369] on div "rosehip oil" at bounding box center [238, 376] width 63 height 16
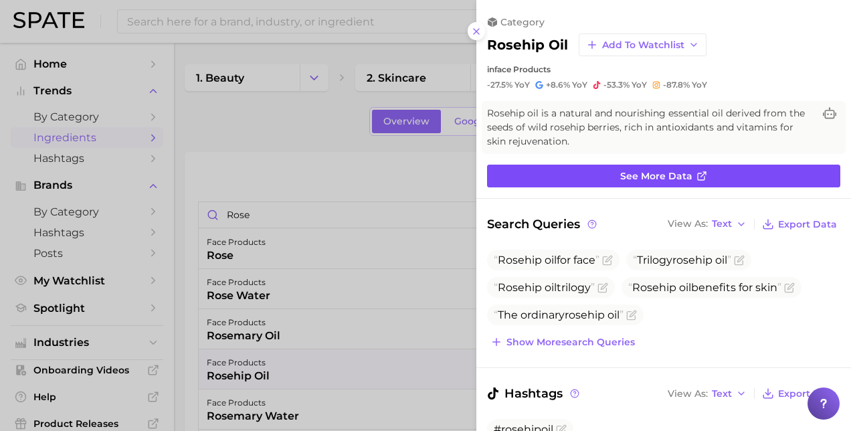
click at [629, 175] on span "See more data" at bounding box center [656, 176] width 72 height 11
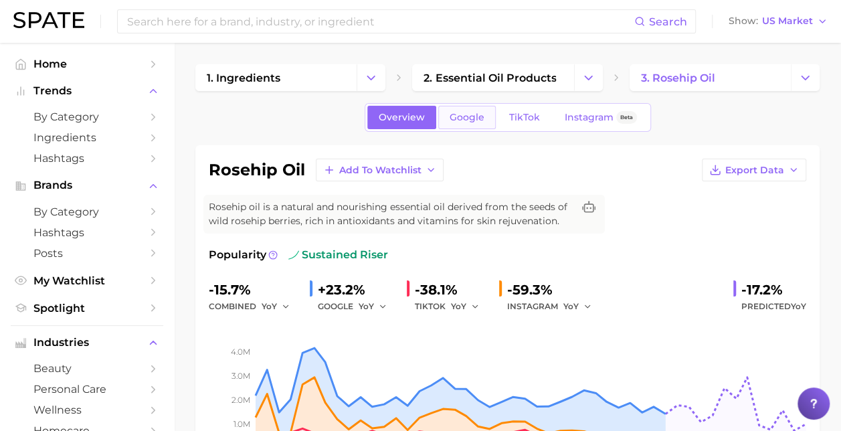
click at [465, 118] on span "Google" at bounding box center [466, 117] width 35 height 11
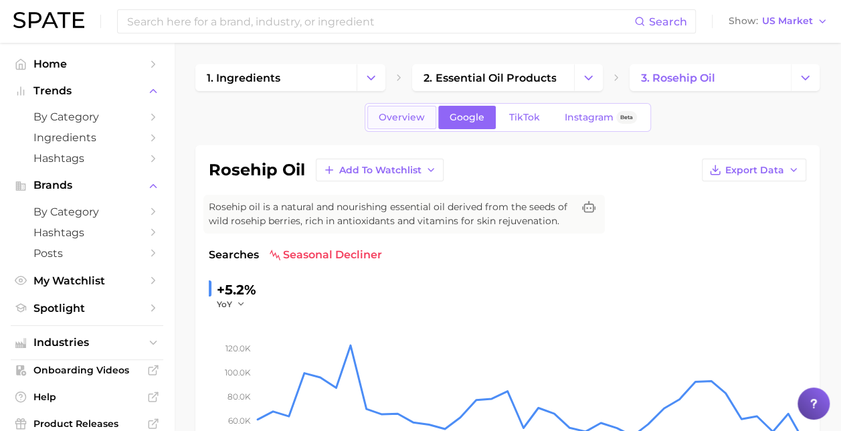
click at [389, 118] on span "Overview" at bounding box center [402, 117] width 46 height 11
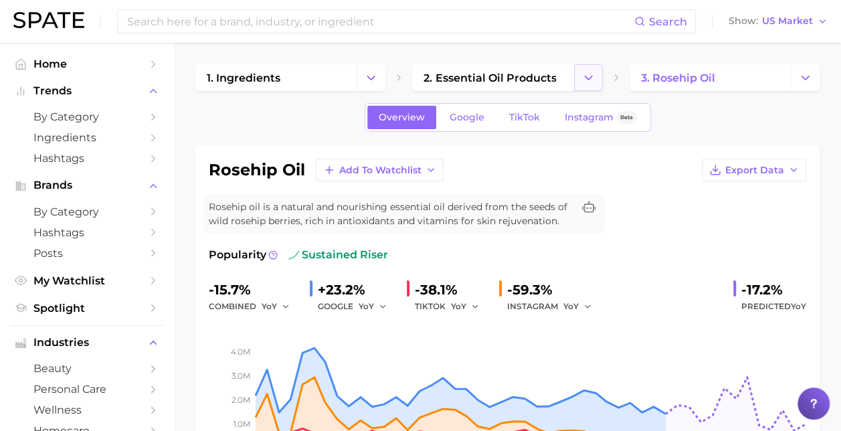
click at [587, 80] on icon "Change Category" at bounding box center [588, 78] width 14 height 14
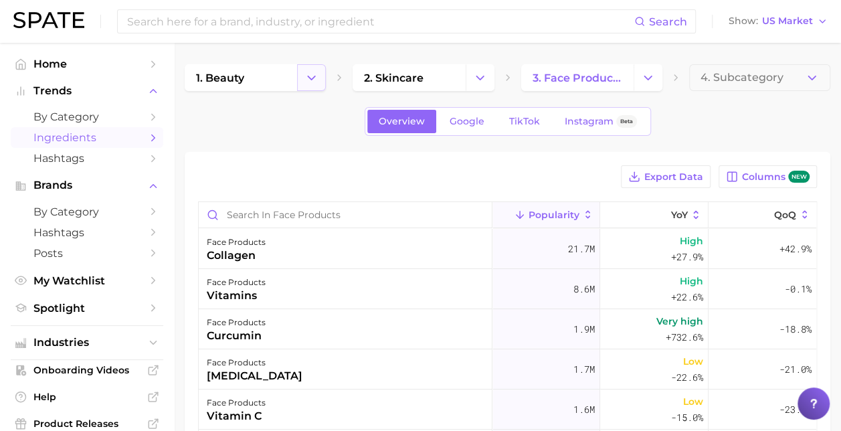
click at [313, 84] on button "Change Category" at bounding box center [311, 77] width 29 height 27
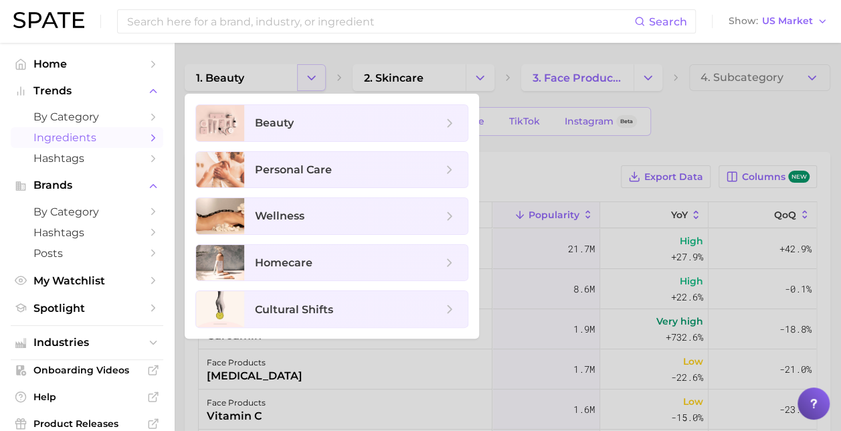
click at [313, 84] on div at bounding box center [420, 215] width 841 height 431
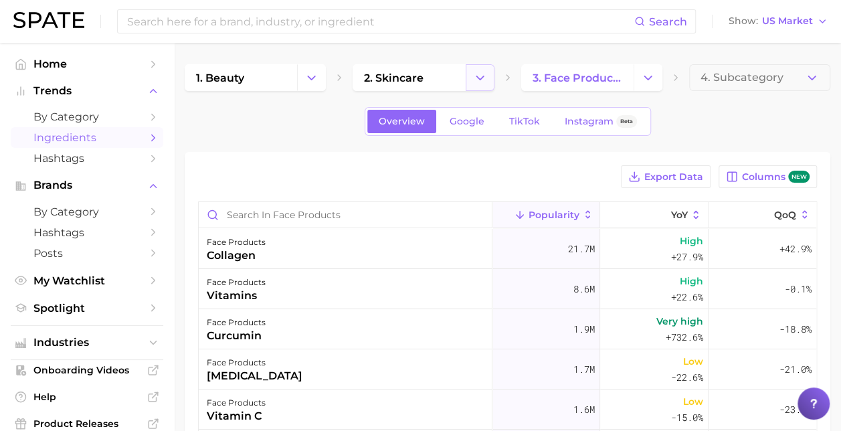
click at [484, 81] on icon "Change Category" at bounding box center [480, 78] width 14 height 14
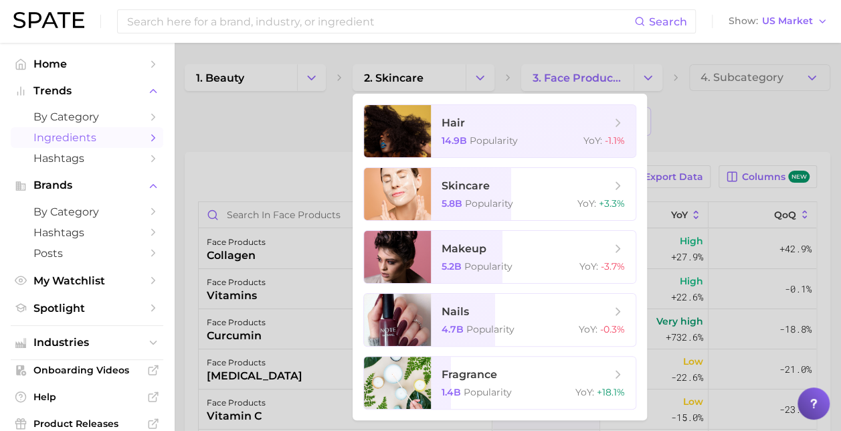
click at [314, 66] on div at bounding box center [420, 215] width 841 height 431
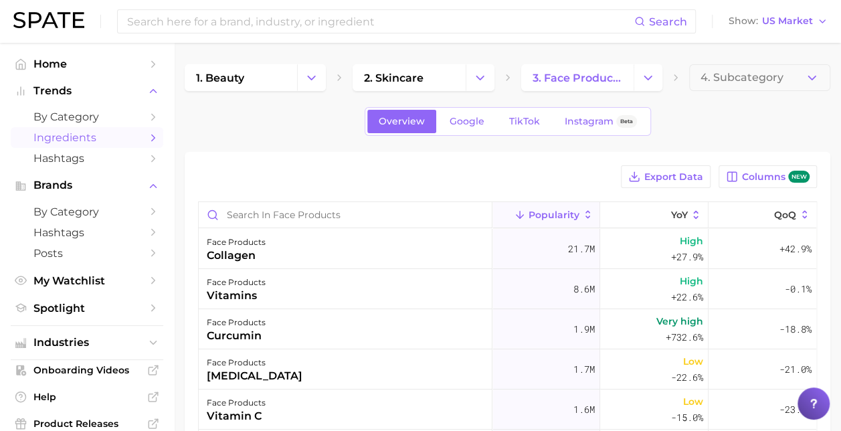
click at [314, 66] on button "Change Category" at bounding box center [311, 77] width 29 height 27
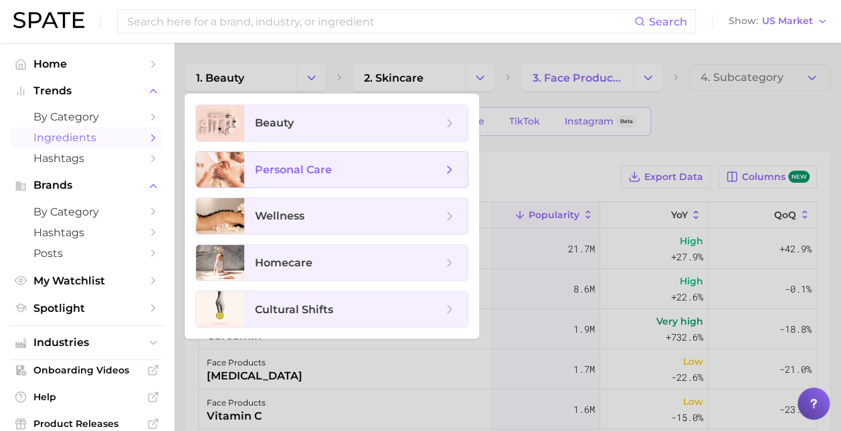
click at [302, 173] on span "personal care" at bounding box center [293, 169] width 77 height 13
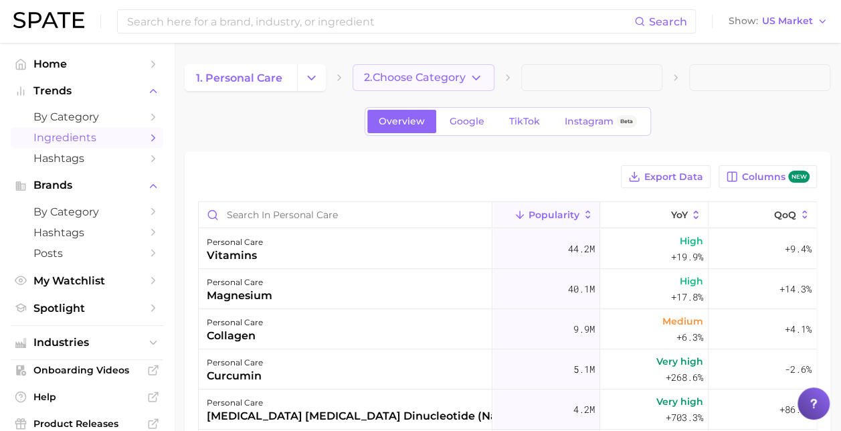
click at [474, 83] on icon "button" at bounding box center [476, 78] width 14 height 14
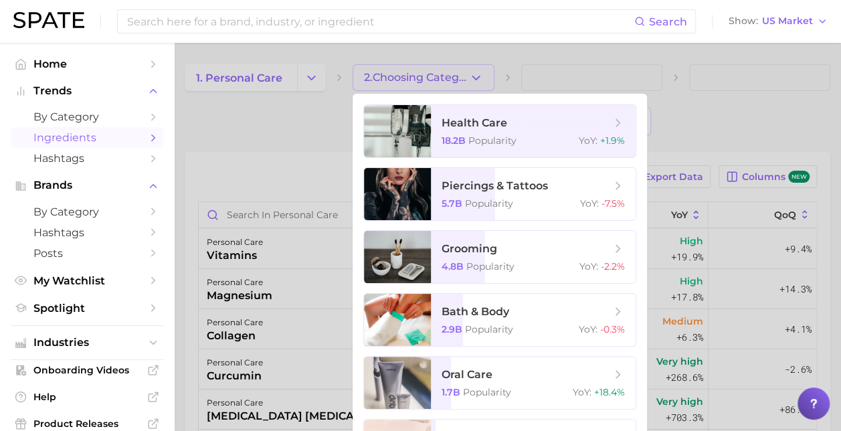
click at [320, 74] on div at bounding box center [420, 215] width 841 height 431
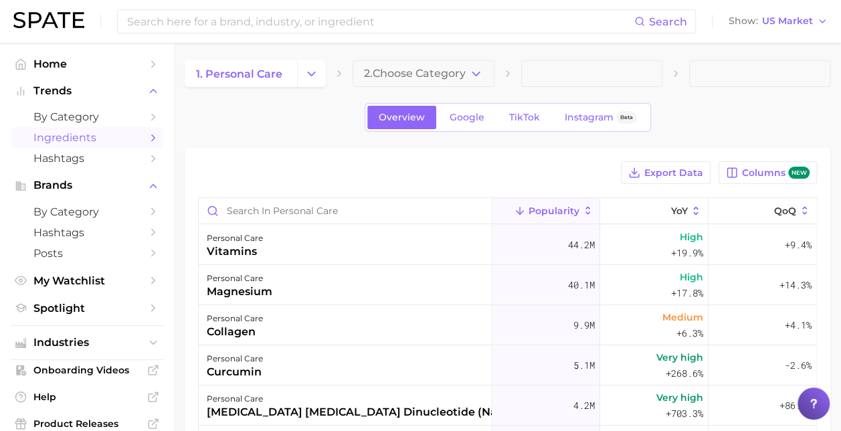
scroll to position [5, 0]
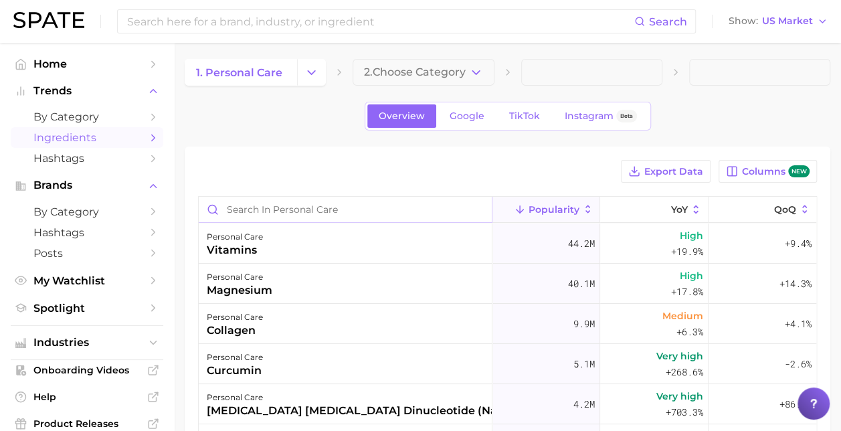
click at [281, 207] on input "Search in personal care" at bounding box center [345, 209] width 293 height 25
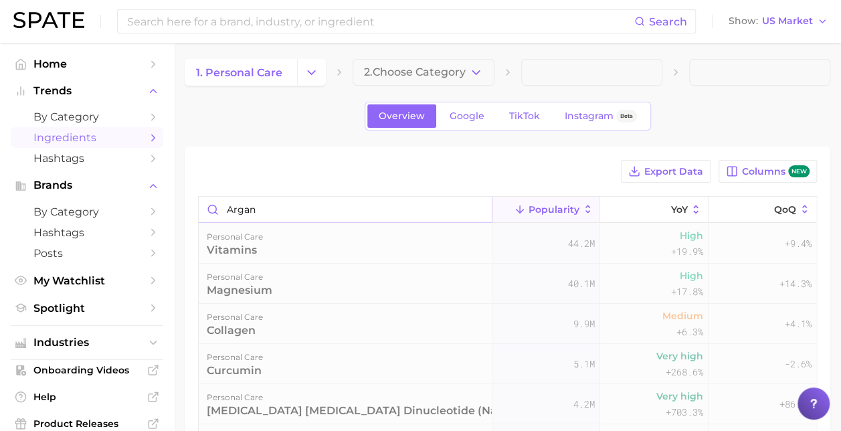
scroll to position [0, 0]
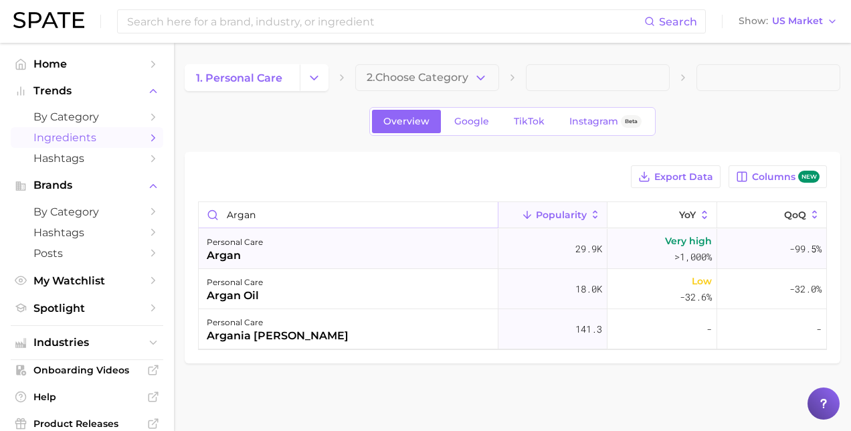
type input "argan"
click at [277, 246] on div "personal care argan" at bounding box center [349, 249] width 300 height 40
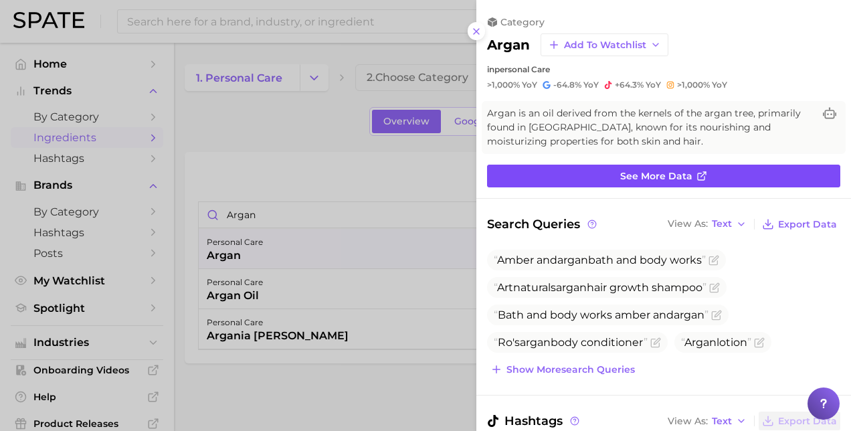
click at [651, 180] on span "See more data" at bounding box center [656, 176] width 72 height 11
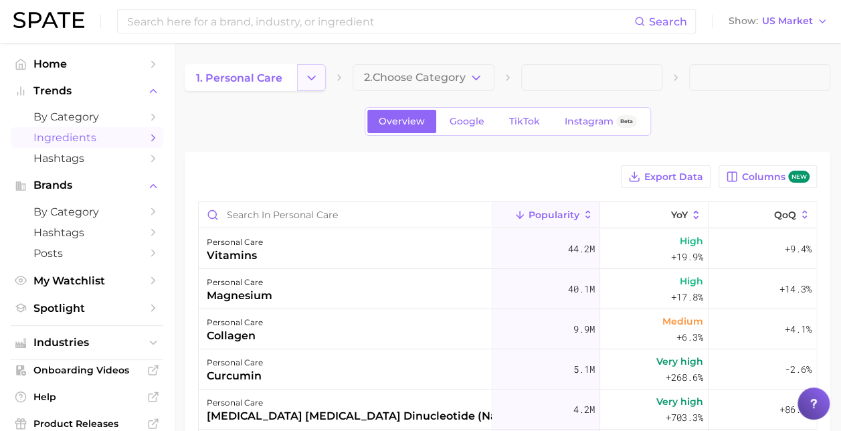
click at [309, 84] on icon "Change Category" at bounding box center [311, 78] width 14 height 14
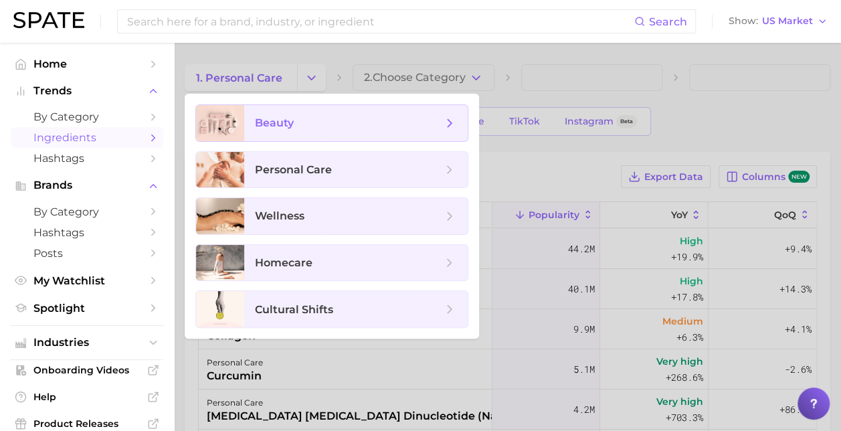
click at [282, 129] on span "beauty" at bounding box center [348, 123] width 187 height 15
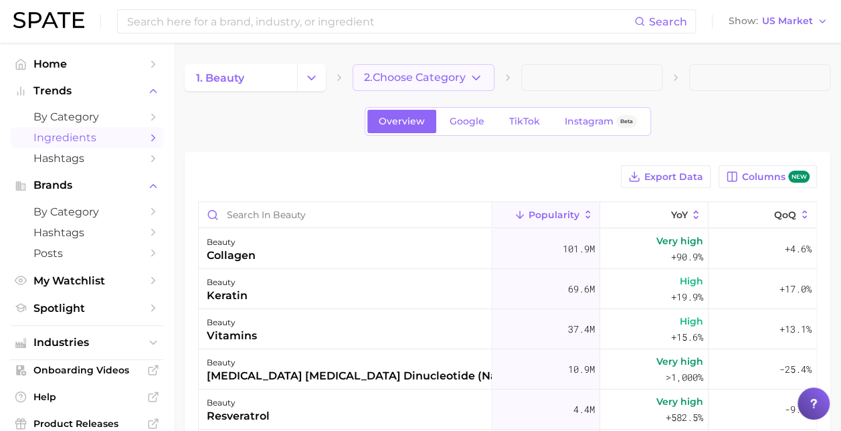
click at [484, 76] on button "2. Choose Category" at bounding box center [422, 77] width 141 height 27
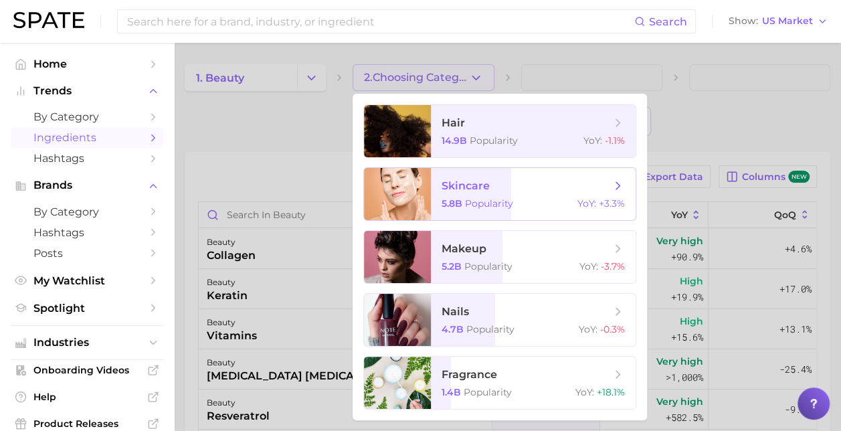
click at [496, 195] on span "skincare 5.8b Popularity YoY : +3.3%" at bounding box center [533, 194] width 205 height 52
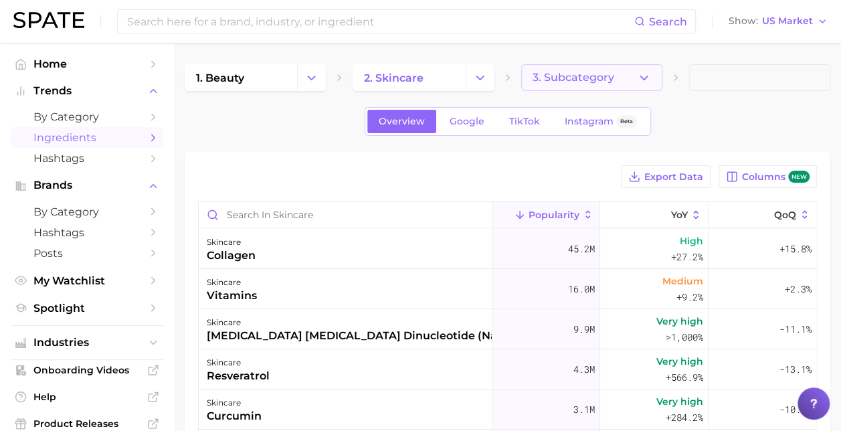
click at [645, 74] on icon "button" at bounding box center [644, 78] width 14 height 14
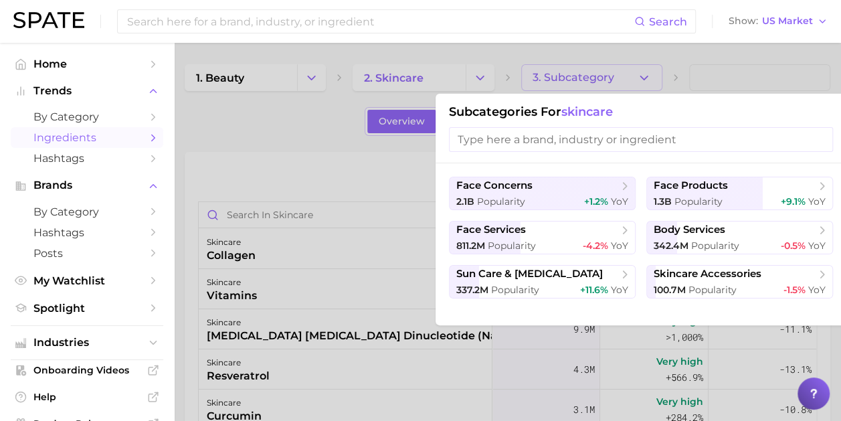
click at [316, 116] on div at bounding box center [420, 210] width 841 height 421
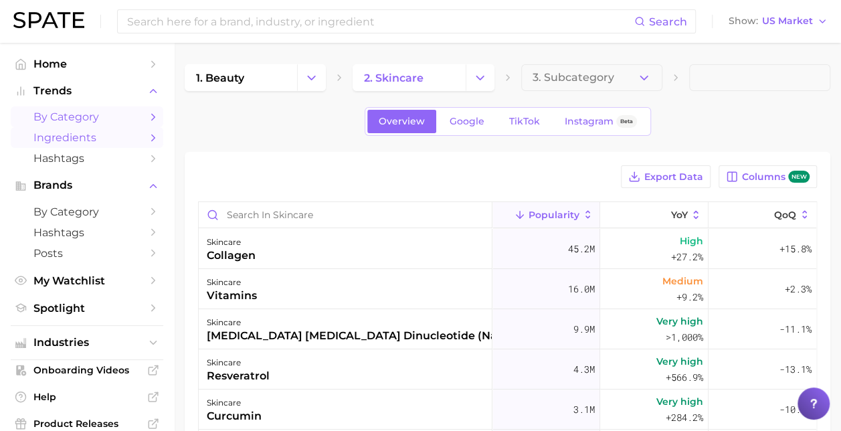
click at [82, 118] on span "by Category" at bounding box center [86, 116] width 107 height 13
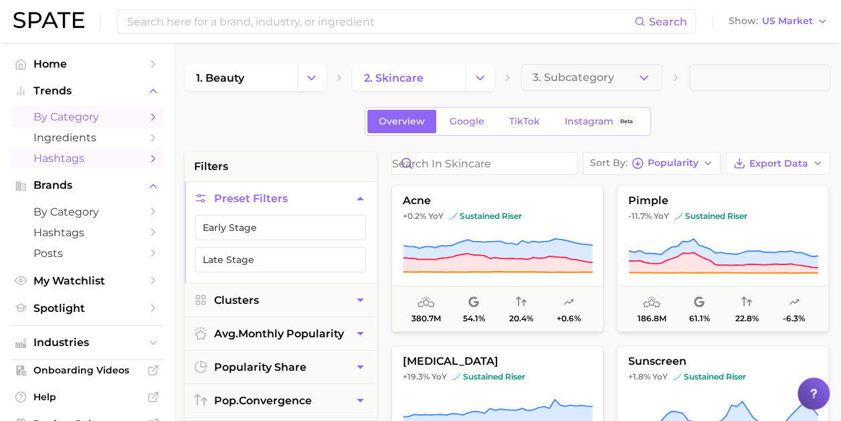
click at [66, 157] on span "Hashtags" at bounding box center [86, 158] width 107 height 13
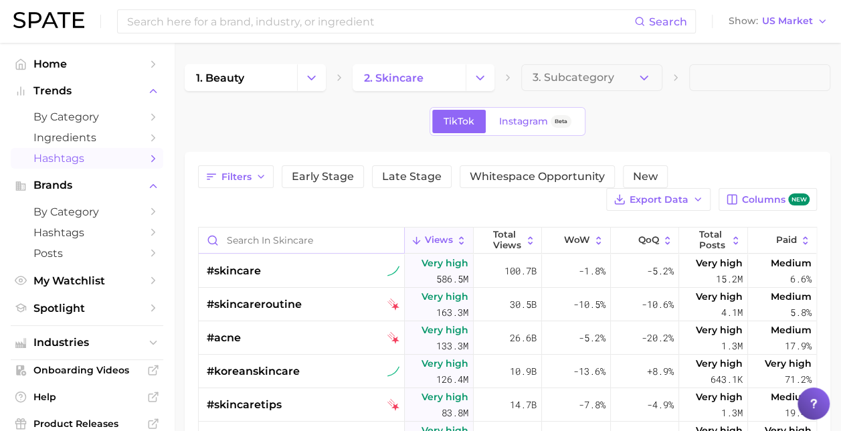
click at [237, 235] on input "Search in skincare" at bounding box center [301, 239] width 205 height 25
type input "cleansing stick"
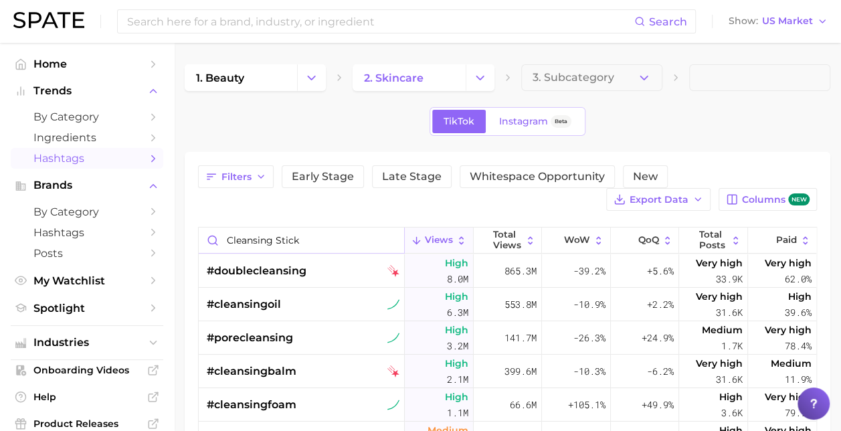
click at [387, 235] on input "cleansing stick" at bounding box center [301, 239] width 205 height 25
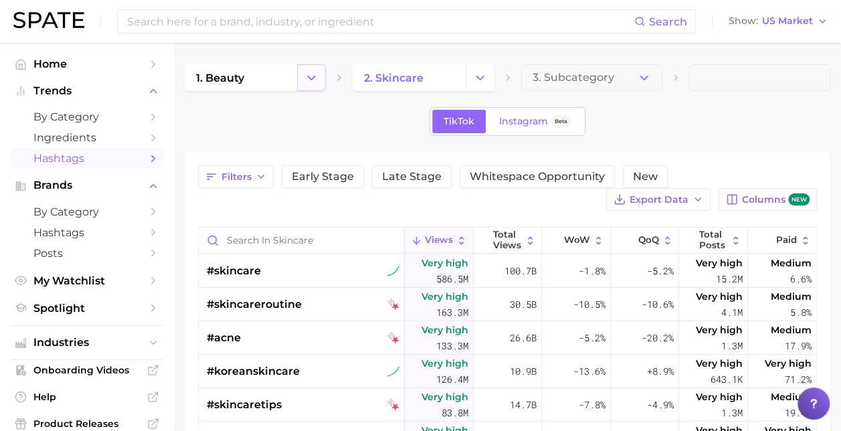
click at [316, 79] on icon "Change Category" at bounding box center [311, 78] width 14 height 14
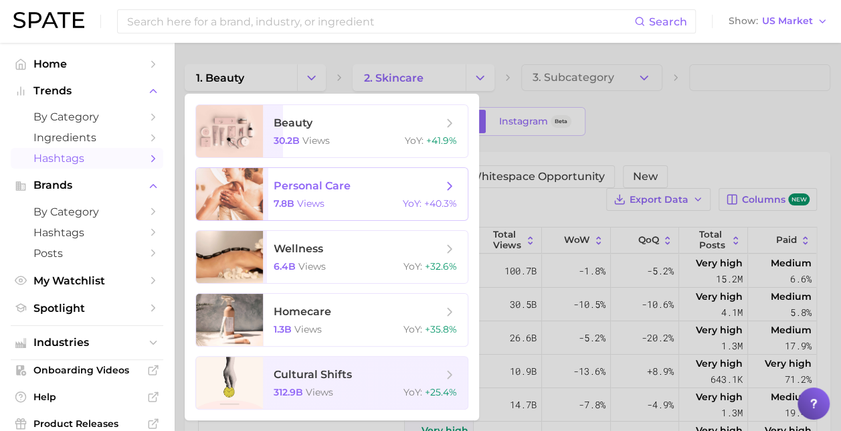
click at [320, 193] on span "personal care 7.8b views YoY : +40.3%" at bounding box center [365, 194] width 205 height 52
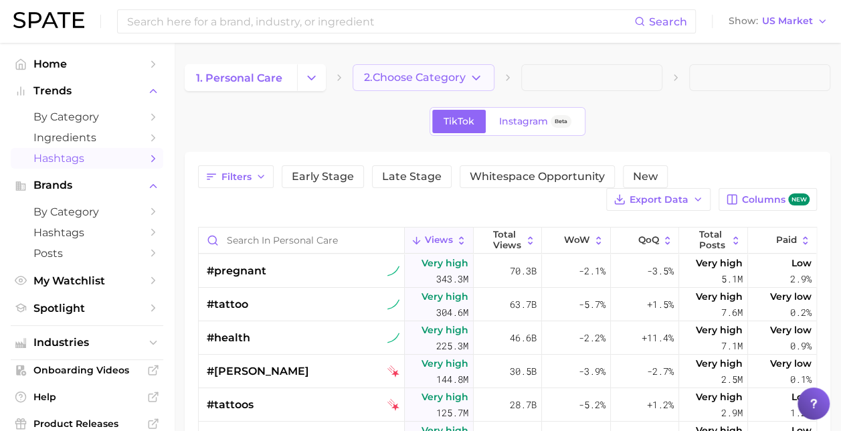
click at [474, 74] on icon "button" at bounding box center [476, 78] width 14 height 14
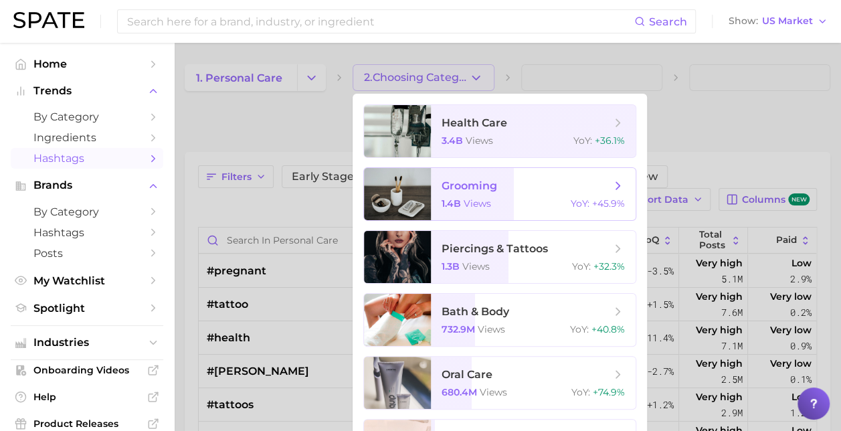
click at [480, 193] on span "grooming 1.4b views YoY : +45.9%" at bounding box center [533, 194] width 205 height 52
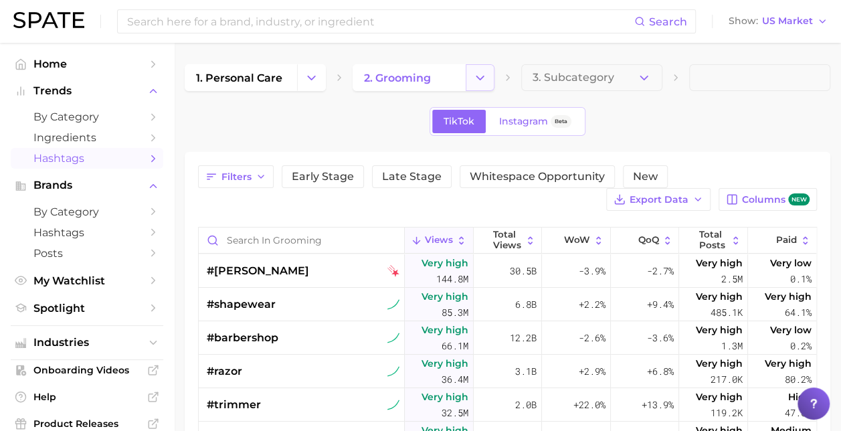
click at [478, 74] on icon "Change Category" at bounding box center [480, 78] width 14 height 14
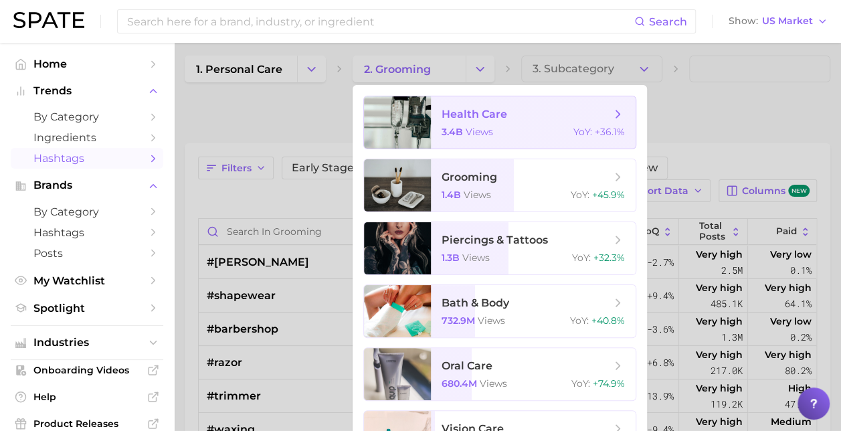
scroll to position [9, 0]
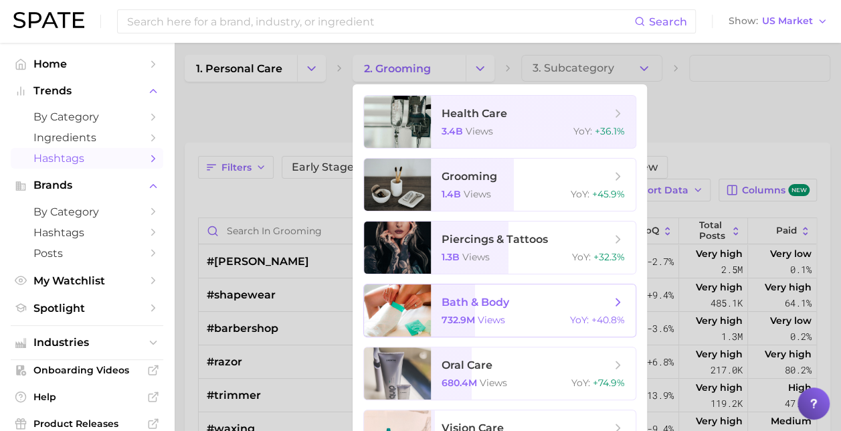
click at [484, 304] on span "bath & body" at bounding box center [475, 302] width 68 height 13
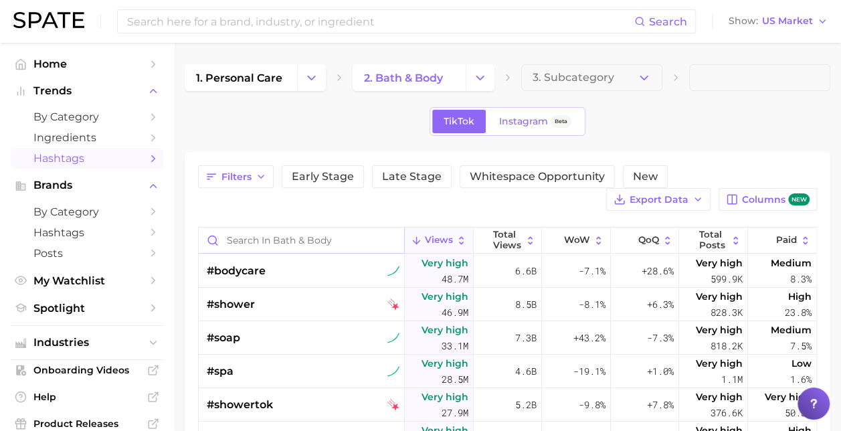
click at [289, 235] on input "Search in bath & body" at bounding box center [301, 239] width 205 height 25
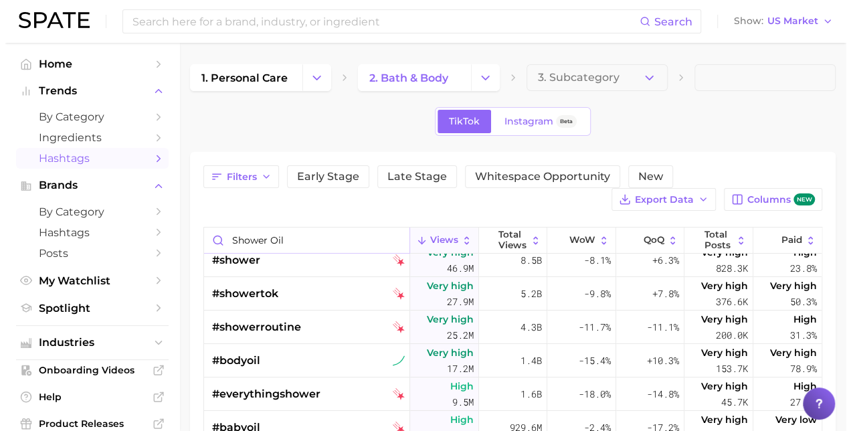
scroll to position [13, 0]
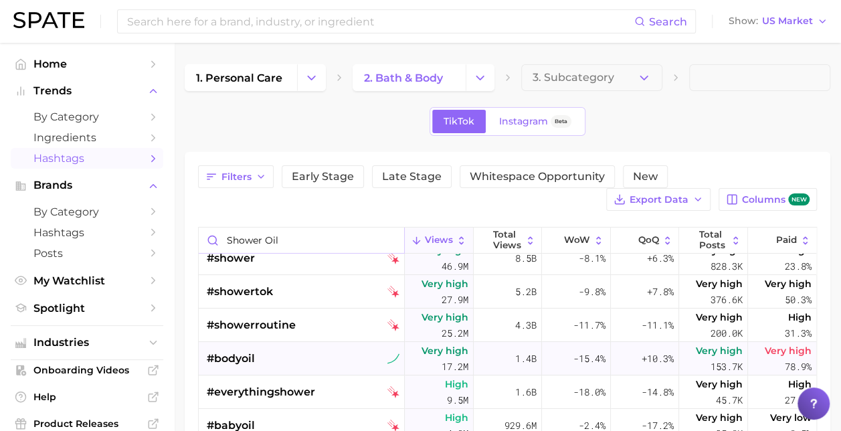
type input "shower oil"
click at [240, 351] on span "#bodyoil" at bounding box center [231, 358] width 48 height 16
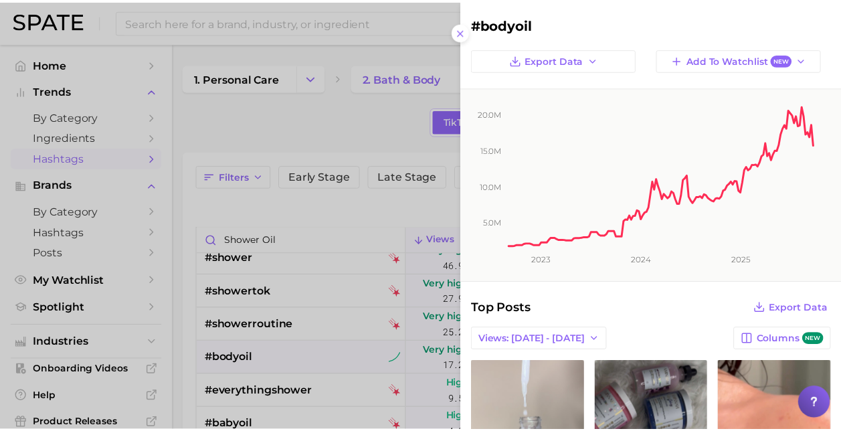
scroll to position [0, 0]
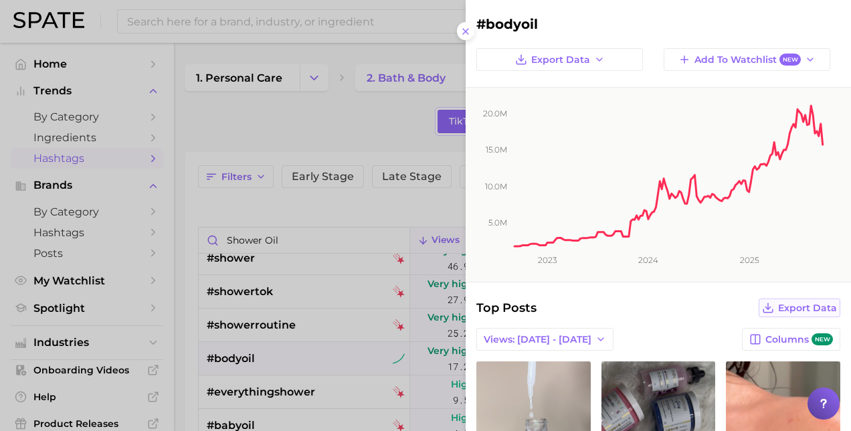
click at [803, 302] on span "Export Data" at bounding box center [807, 307] width 59 height 11
click at [405, 128] on div at bounding box center [425, 215] width 851 height 431
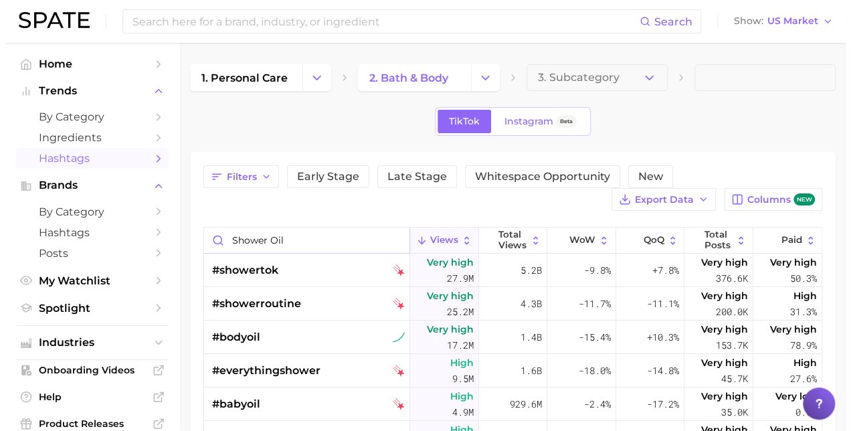
scroll to position [35, 0]
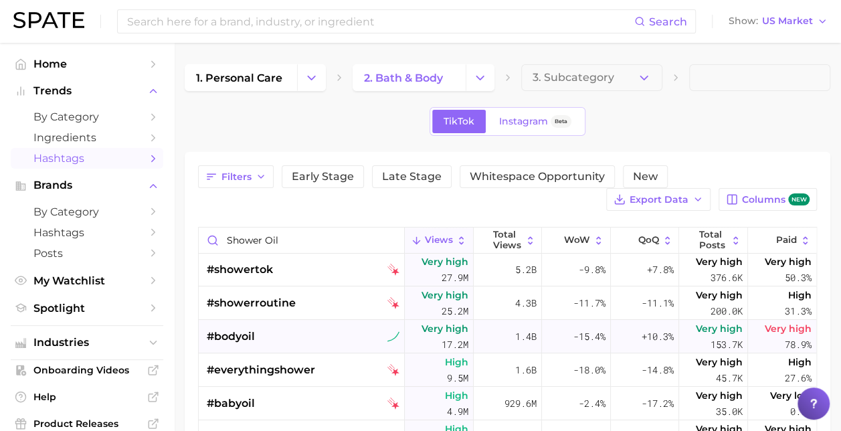
click at [279, 338] on div "#bodyoil" at bounding box center [303, 336] width 193 height 33
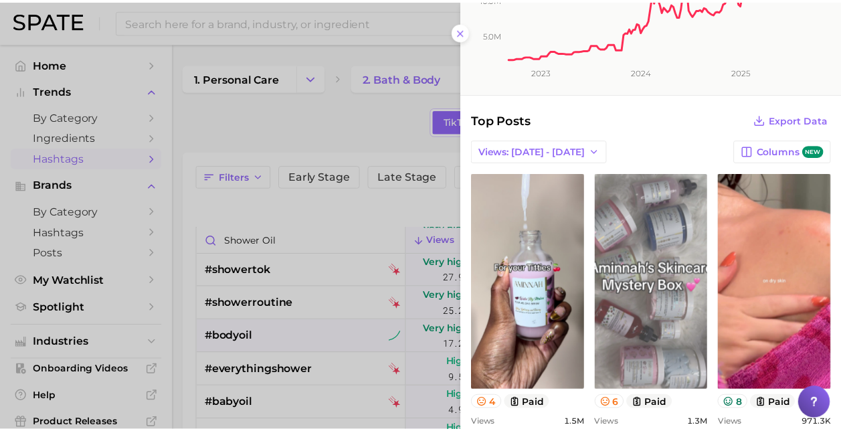
scroll to position [0, 0]
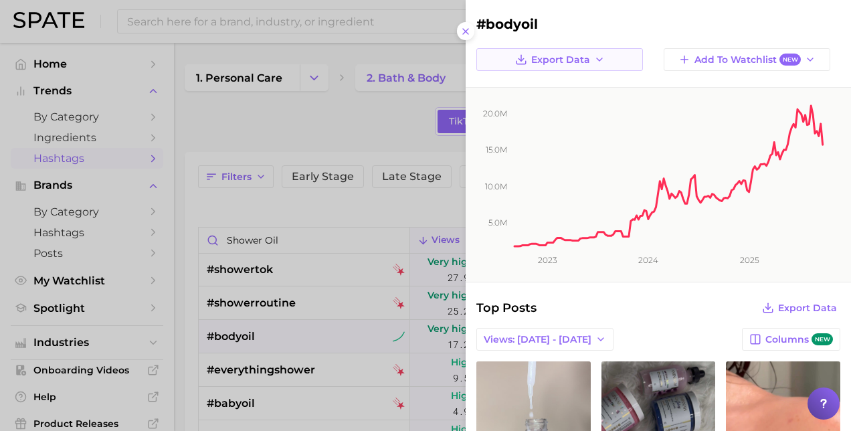
click at [597, 55] on icon "button" at bounding box center [599, 59] width 11 height 11
click at [567, 108] on span "Time Series Image" at bounding box center [563, 108] width 90 height 11
click at [286, 129] on div at bounding box center [425, 215] width 851 height 431
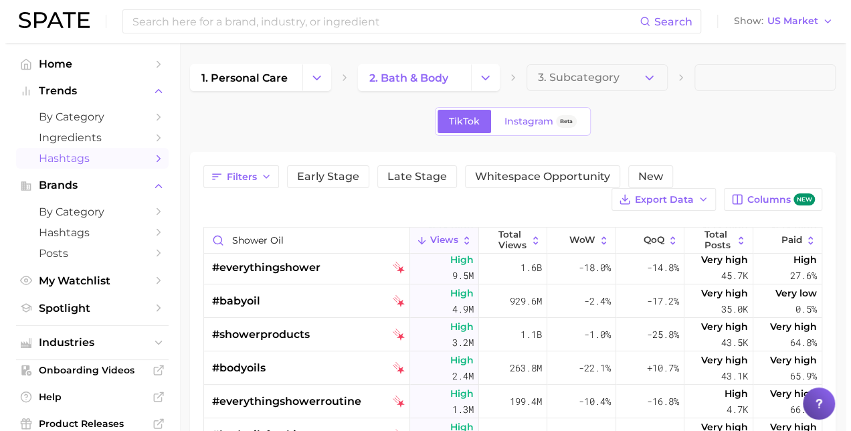
scroll to position [138, 0]
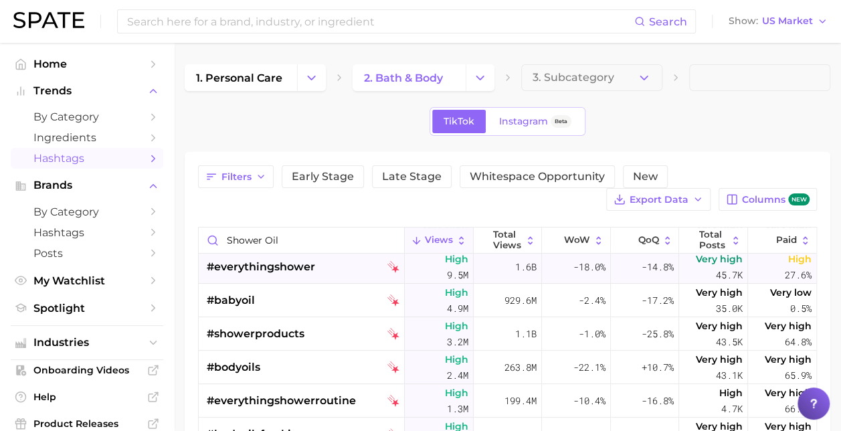
click at [305, 265] on span "#everythingshower" at bounding box center [261, 267] width 108 height 16
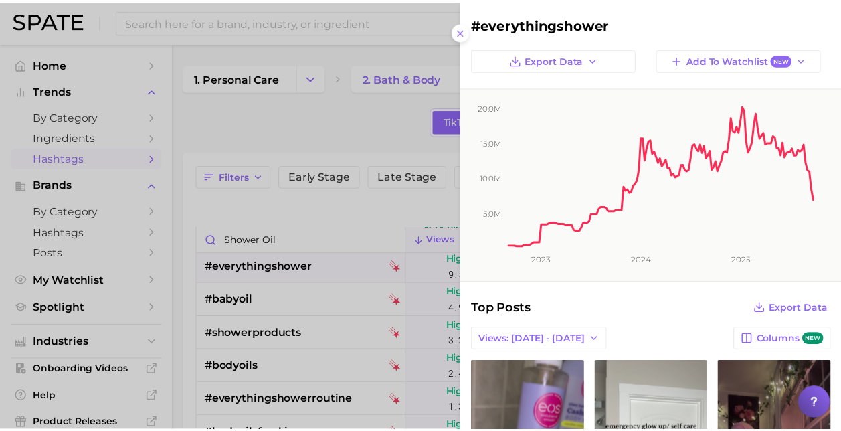
scroll to position [0, 0]
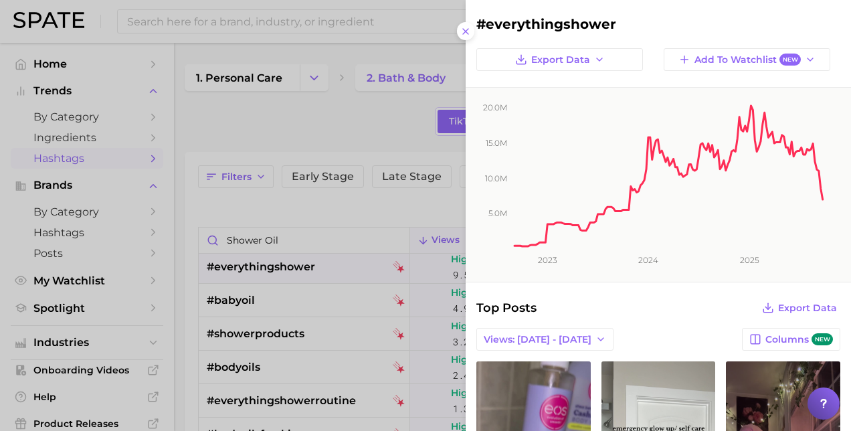
click at [307, 106] on div at bounding box center [425, 215] width 851 height 431
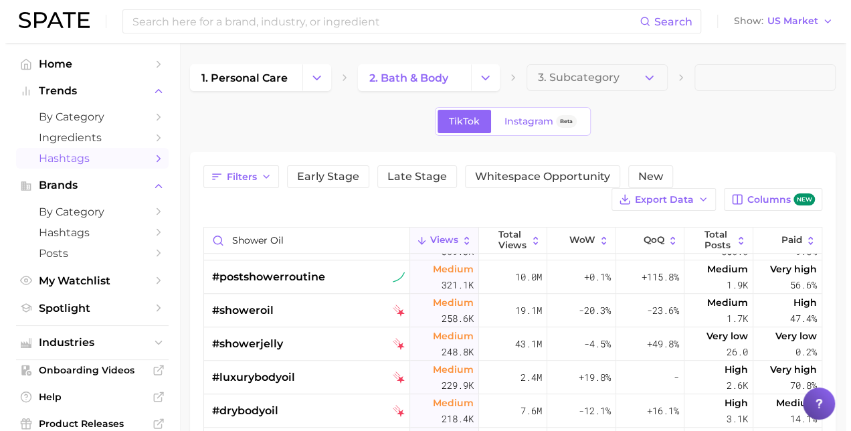
scroll to position [534, 0]
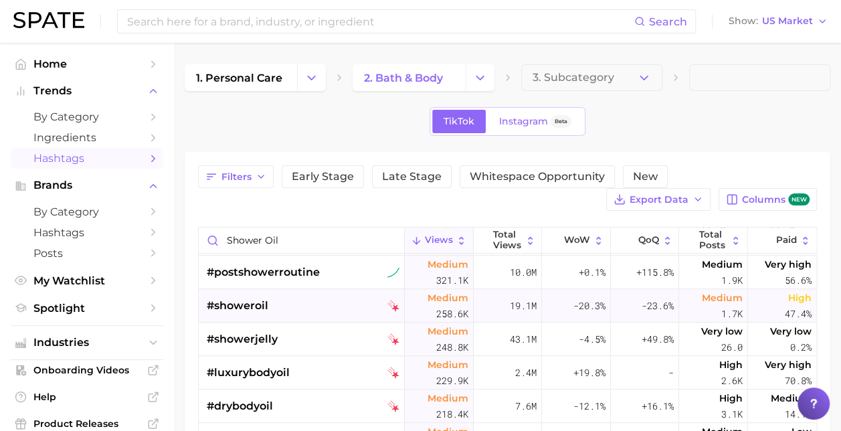
click at [272, 302] on div "#showeroil" at bounding box center [303, 305] width 193 height 33
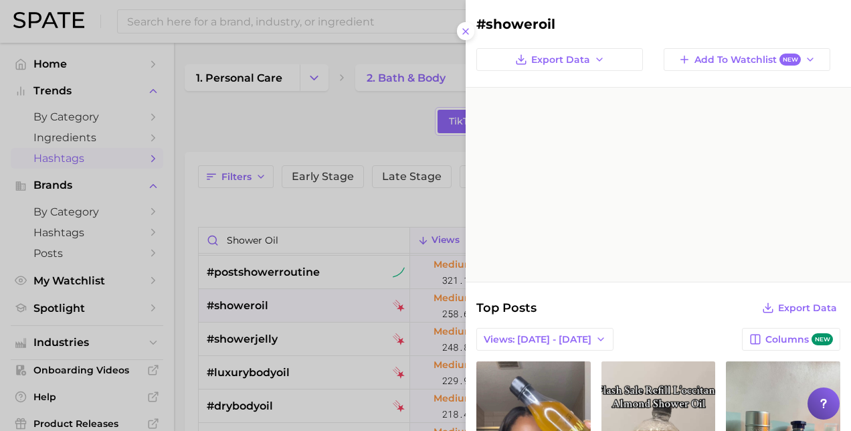
scroll to position [0, 0]
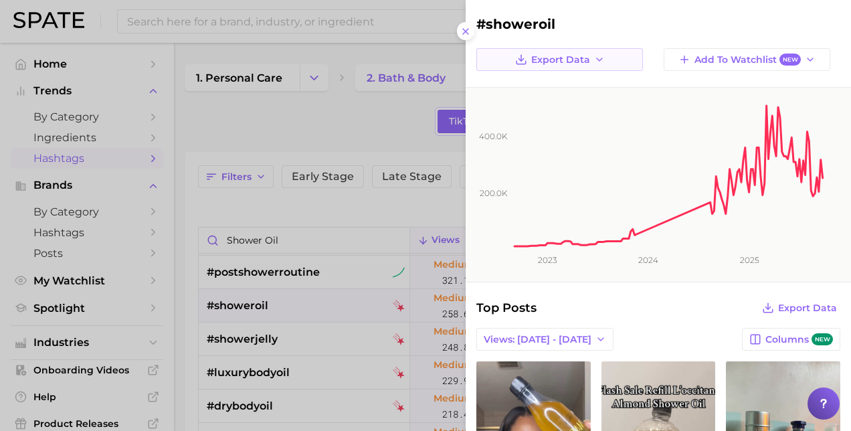
click at [595, 64] on icon "button" at bounding box center [599, 59] width 11 height 11
click at [548, 108] on span "Time Series Image" at bounding box center [563, 108] width 90 height 11
click at [462, 35] on icon at bounding box center [465, 31] width 11 height 11
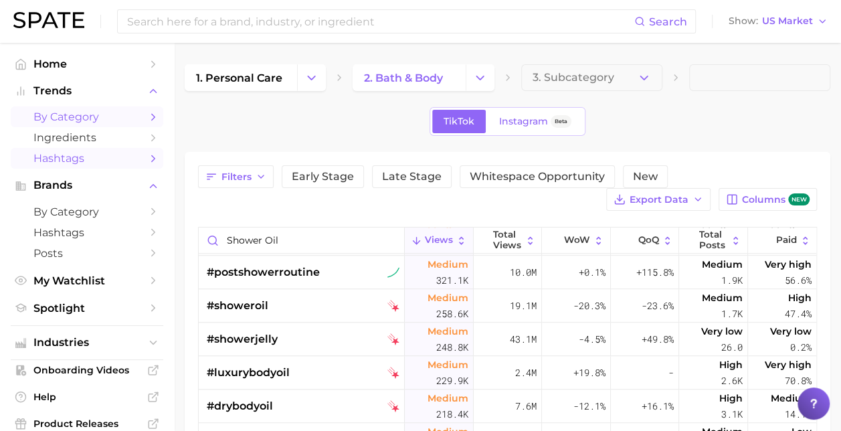
click at [84, 118] on span "by Category" at bounding box center [86, 116] width 107 height 13
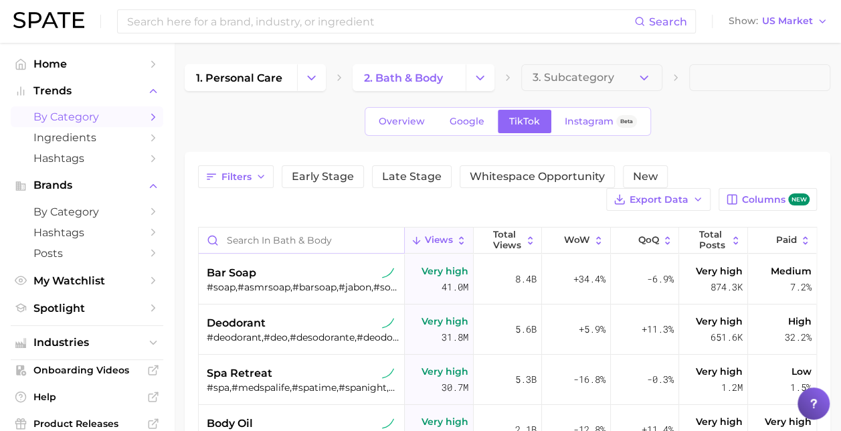
click at [294, 232] on input "Search in bath & body" at bounding box center [301, 239] width 205 height 25
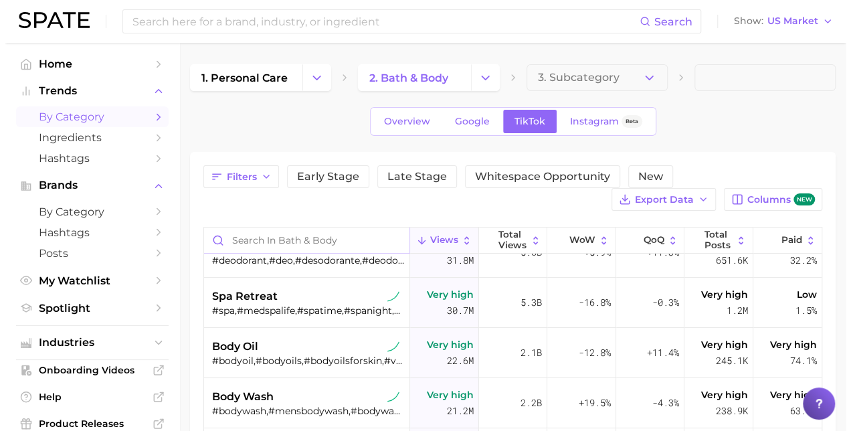
scroll to position [89, 0]
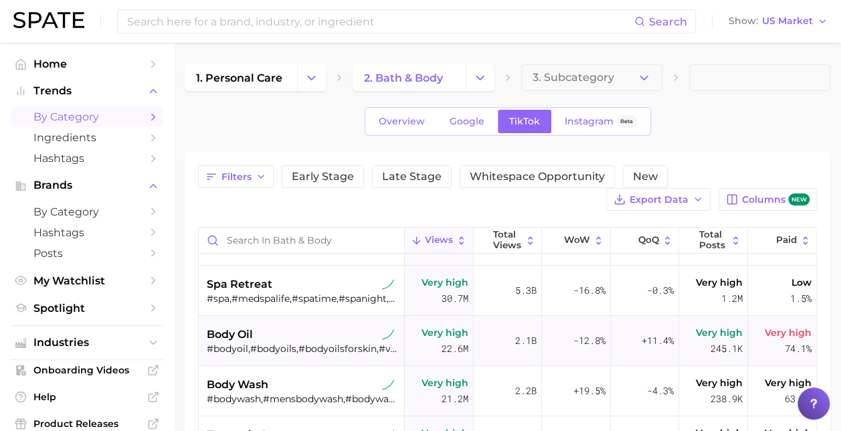
click at [294, 328] on div "body oil" at bounding box center [303, 334] width 193 height 16
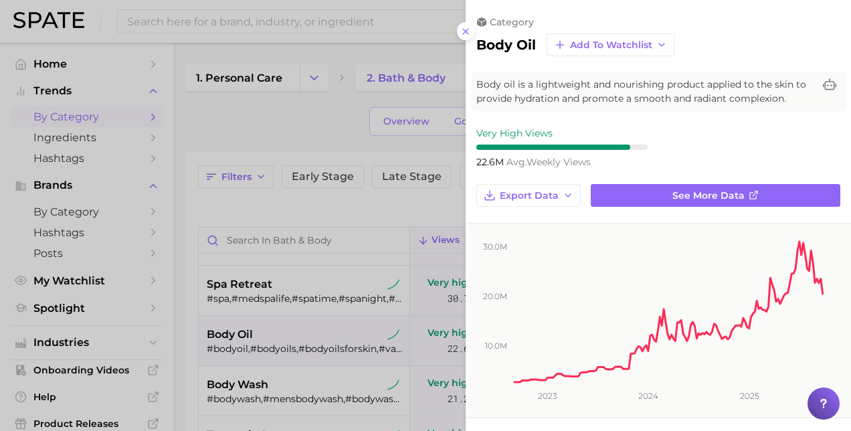
scroll to position [0, 0]
click at [326, 124] on div at bounding box center [425, 215] width 851 height 431
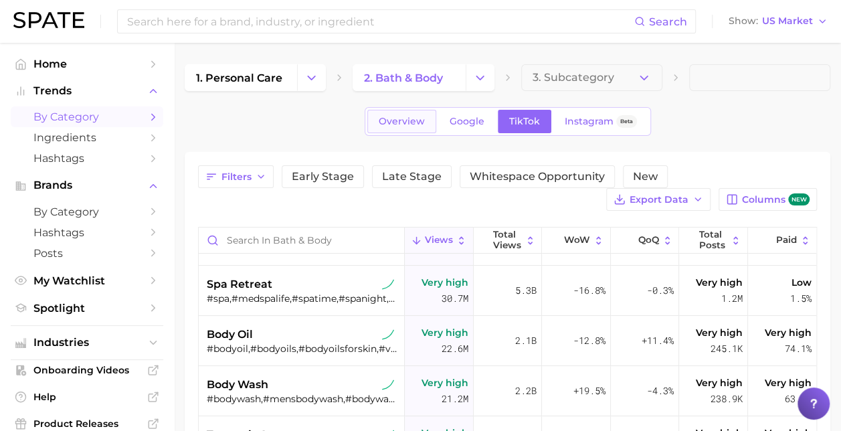
click at [382, 121] on span "Overview" at bounding box center [402, 121] width 46 height 11
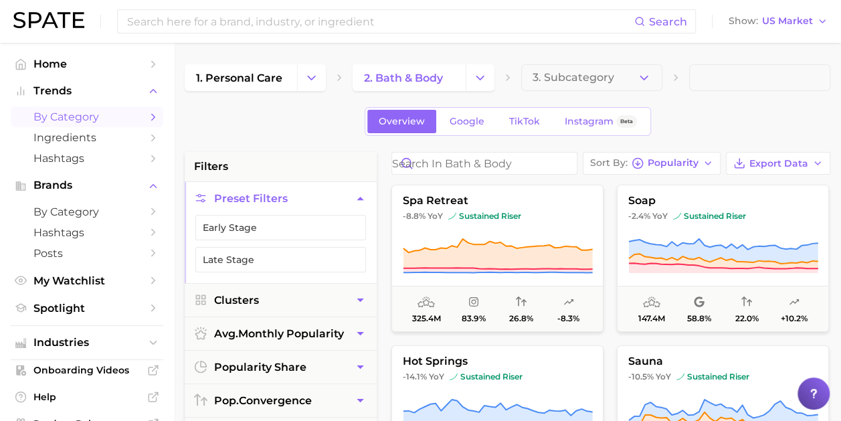
click at [80, 117] on span "by Category" at bounding box center [86, 116] width 107 height 13
click at [445, 164] on input "Search in bath & body" at bounding box center [484, 163] width 185 height 21
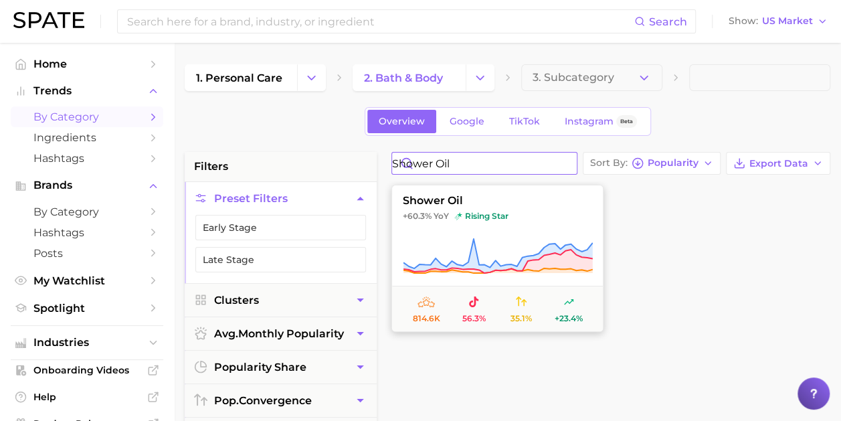
type input "shower oil"
click at [515, 205] on span "shower oil" at bounding box center [497, 201] width 211 height 12
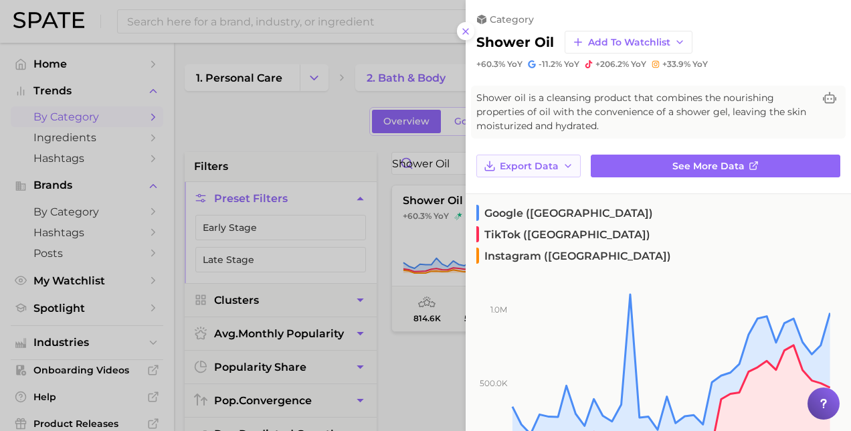
click at [522, 167] on span "Export Data" at bounding box center [529, 166] width 59 height 11
click at [526, 211] on span "Time Series Image" at bounding box center [544, 214] width 90 height 11
drag, startPoint x: 478, startPoint y: 64, endPoint x: 713, endPoint y: 64, distance: 234.8
click at [713, 64] on div "+60.3% YoY -11.2% YoY +206.2% YoY +33.9% YoY" at bounding box center [658, 64] width 364 height 11
click at [467, 33] on line at bounding box center [465, 31] width 5 height 5
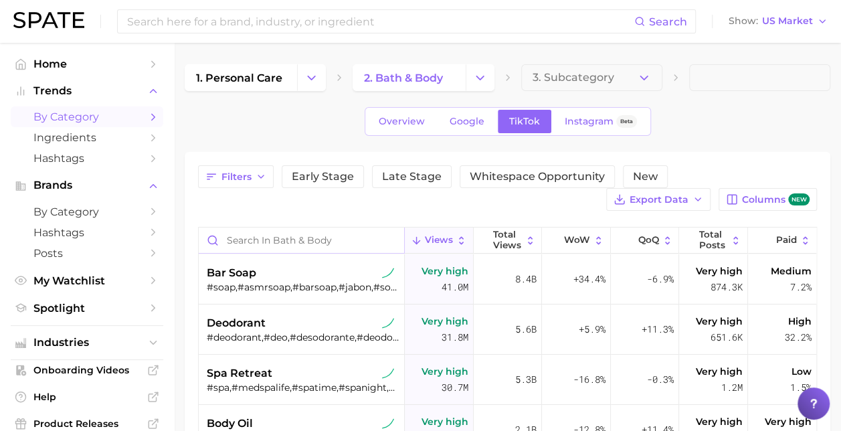
click at [251, 235] on input "Search in bath & body" at bounding box center [301, 239] width 205 height 25
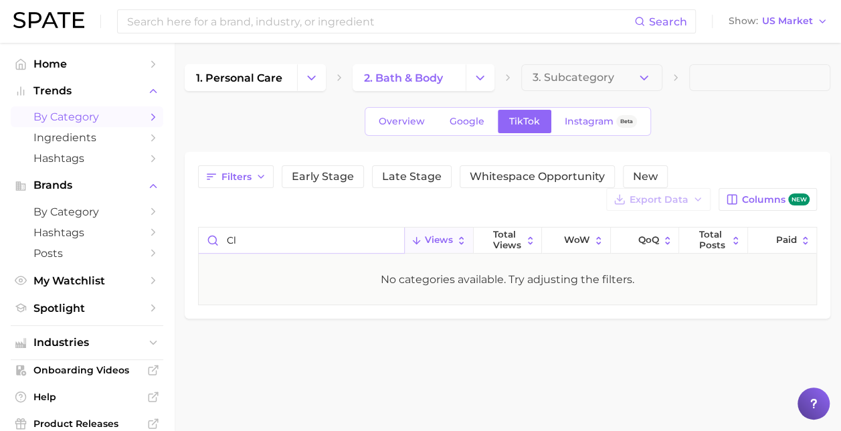
type input "c"
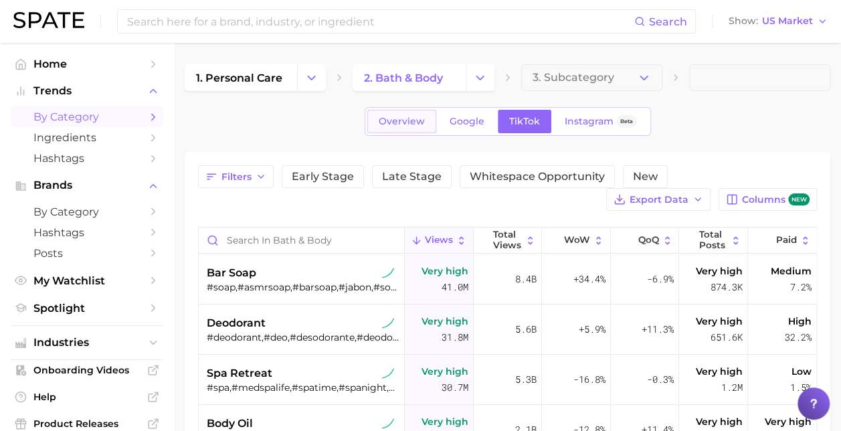
click at [404, 130] on link "Overview" at bounding box center [401, 121] width 69 height 23
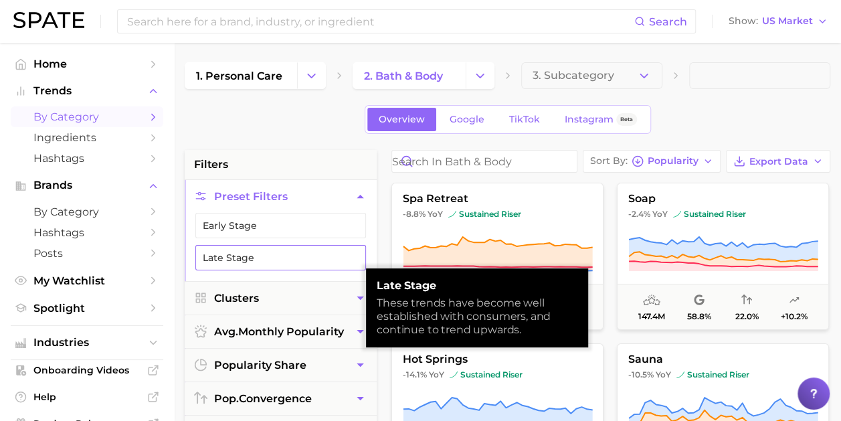
scroll to position [3, 0]
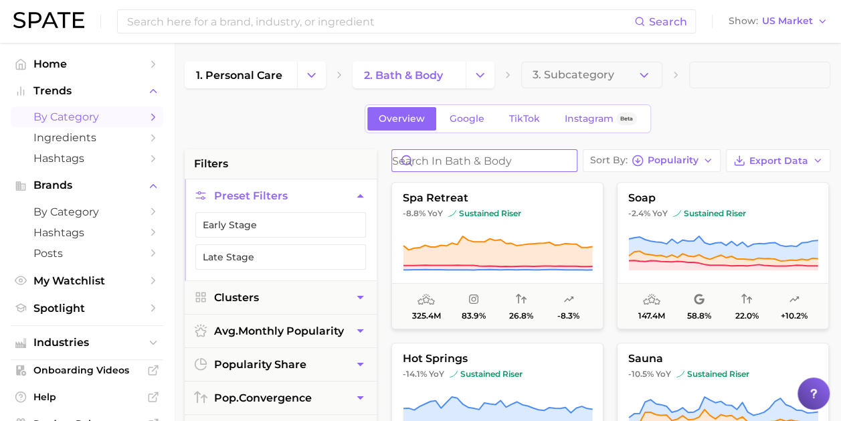
click at [448, 164] on input "Search in bath & body" at bounding box center [484, 160] width 185 height 21
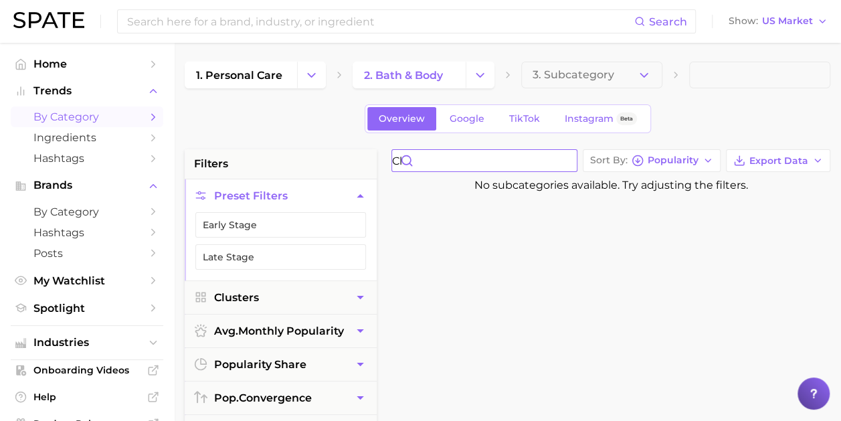
type input "c"
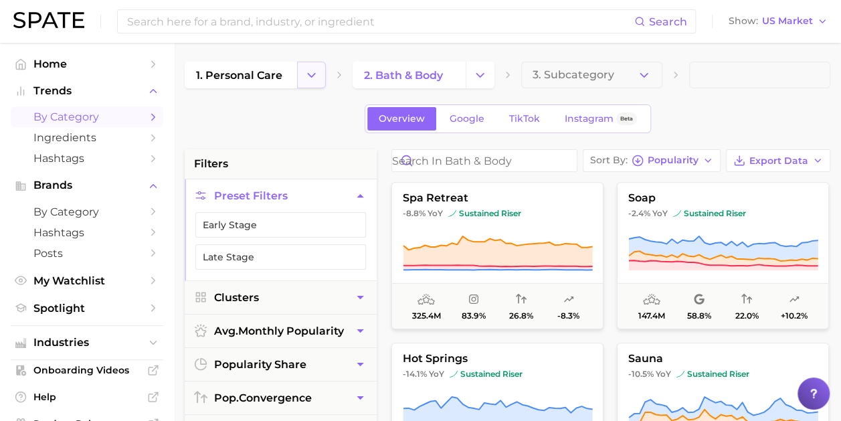
click at [320, 73] on button "Change Category" at bounding box center [311, 75] width 29 height 27
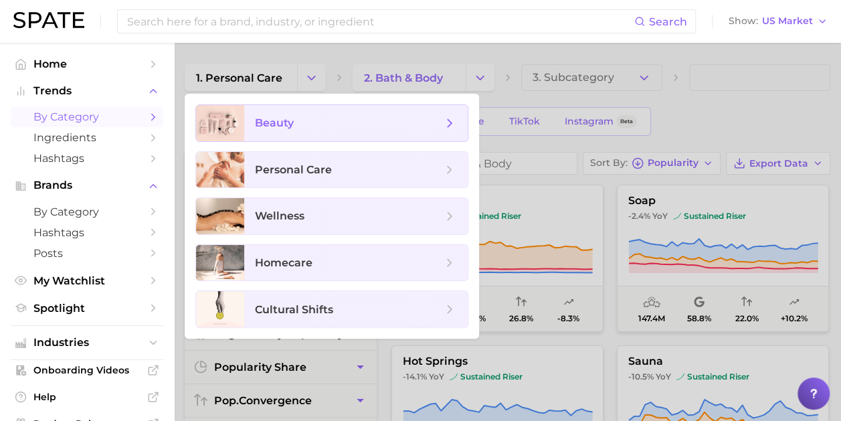
click at [281, 123] on span "beauty" at bounding box center [274, 122] width 39 height 13
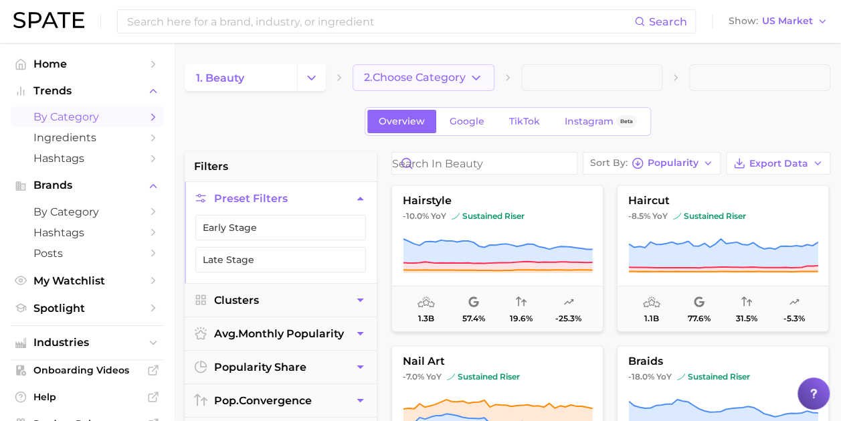
click at [484, 72] on button "2. Choose Category" at bounding box center [422, 77] width 141 height 27
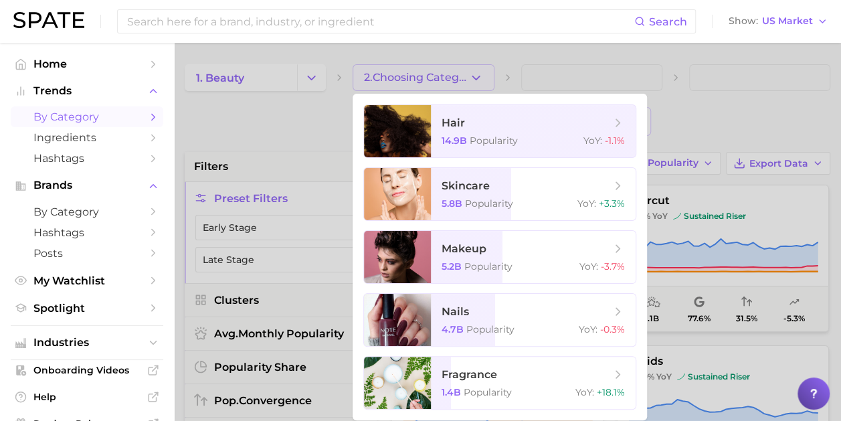
click at [273, 153] on div at bounding box center [420, 210] width 841 height 421
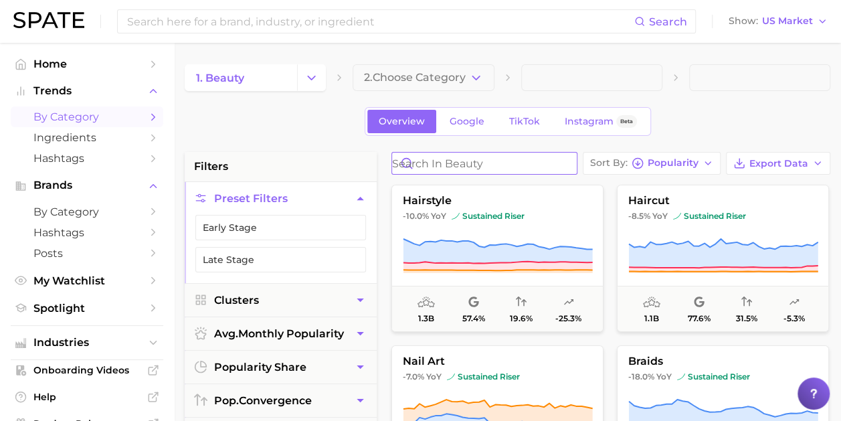
click at [444, 160] on input "Search in beauty" at bounding box center [484, 163] width 185 height 21
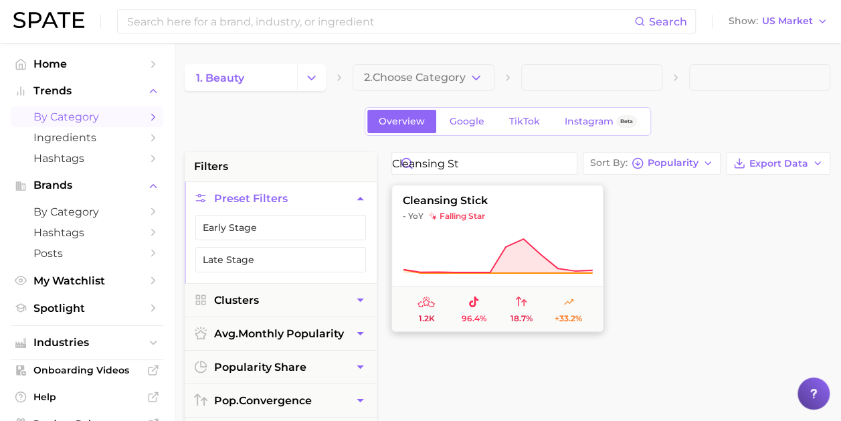
click at [473, 241] on icon at bounding box center [498, 255] width 190 height 37
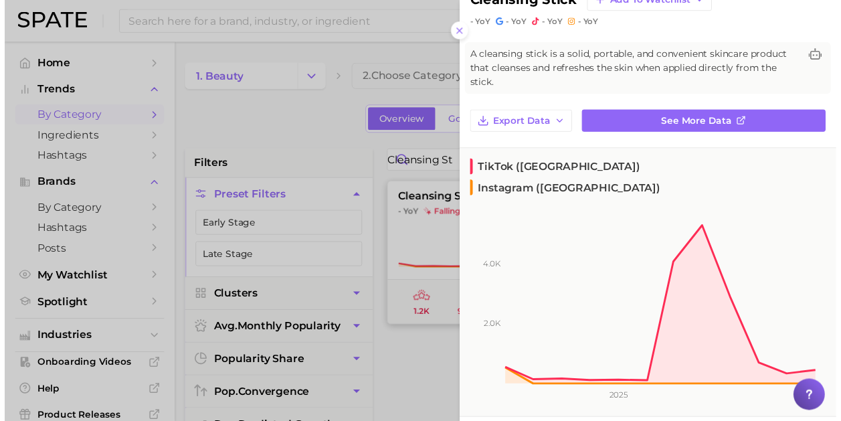
scroll to position [38, 0]
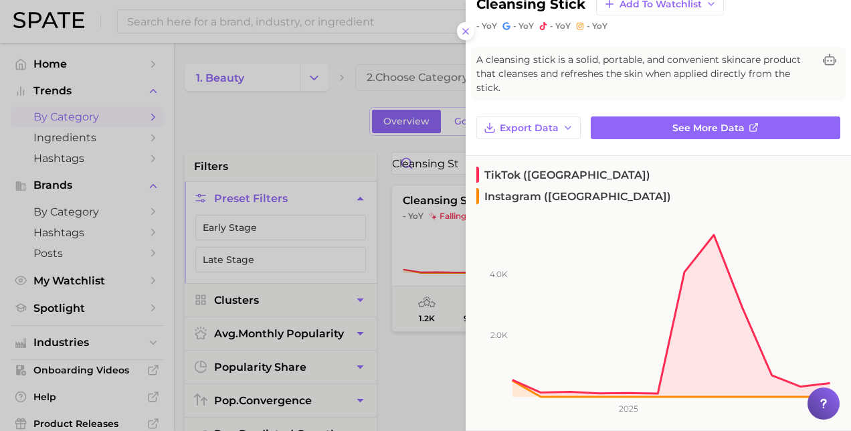
click at [431, 256] on div at bounding box center [425, 215] width 851 height 431
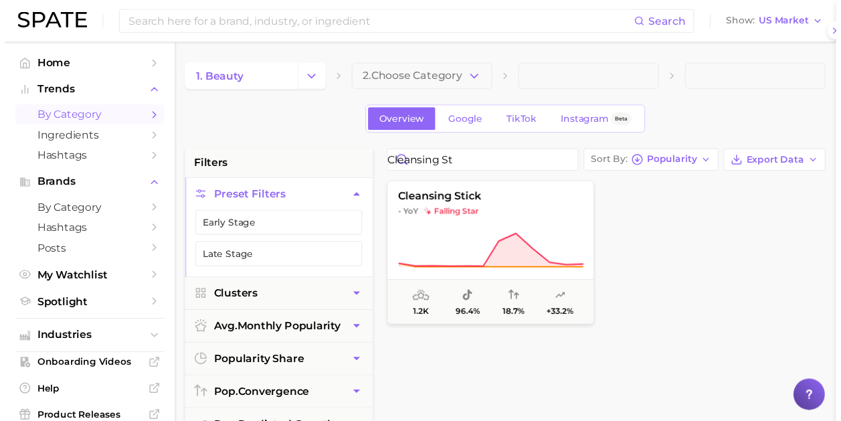
scroll to position [0, 0]
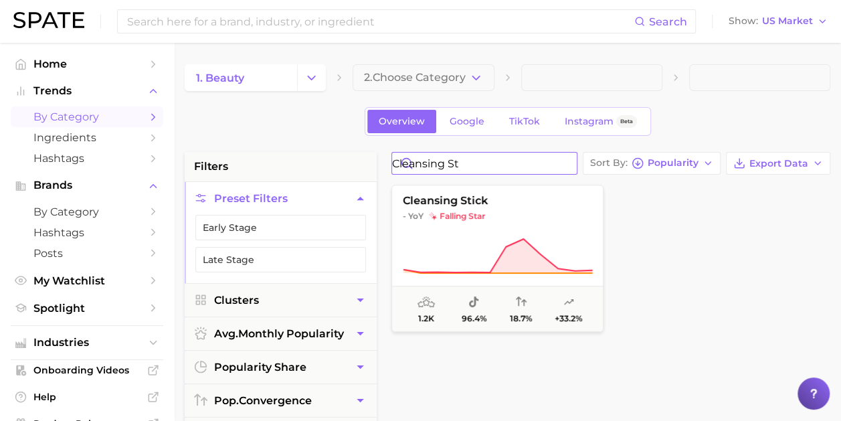
click at [529, 166] on input "cleansing st" at bounding box center [484, 163] width 185 height 21
type input "c"
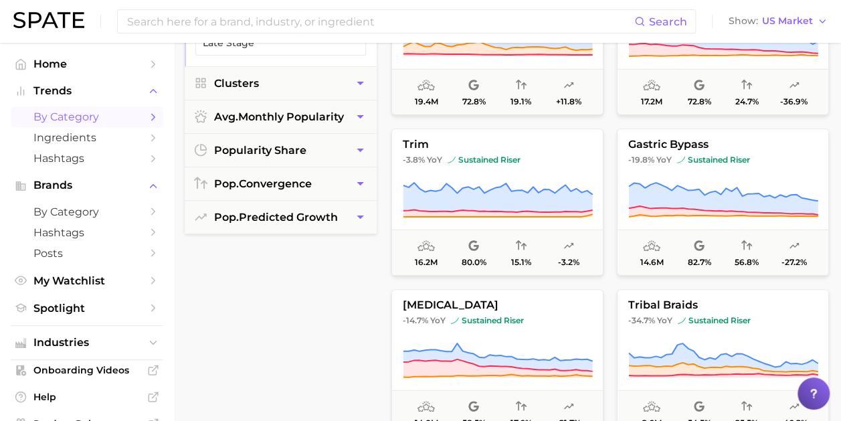
scroll to position [156, 0]
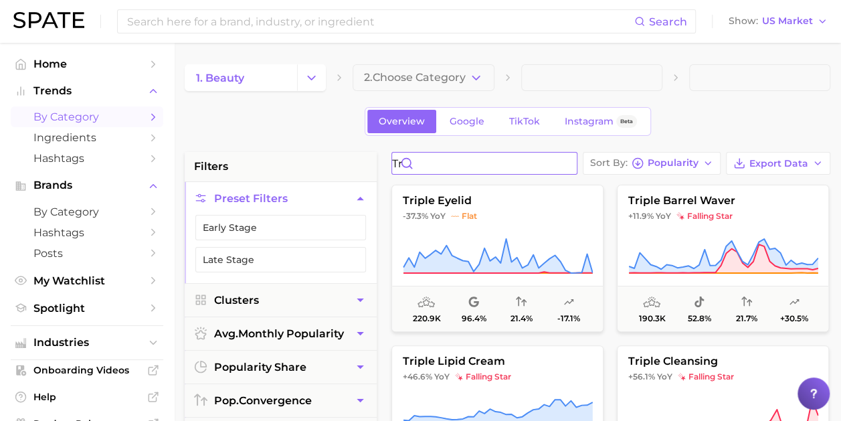
type input "t"
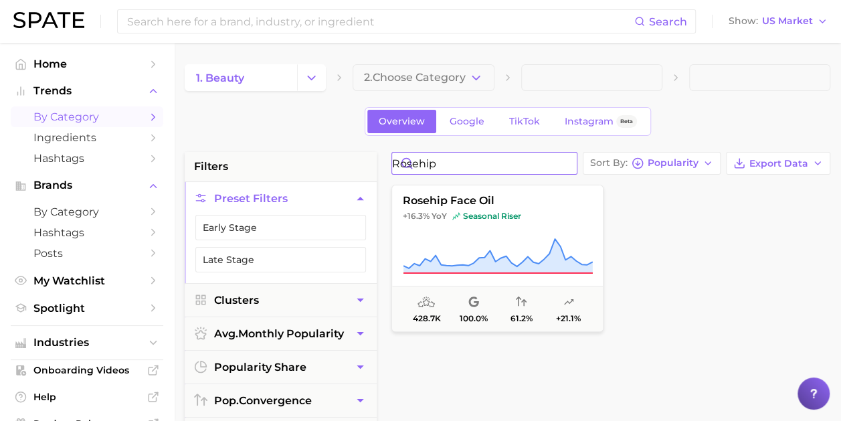
type input "rosehip"
